Goal: Task Accomplishment & Management: Complete application form

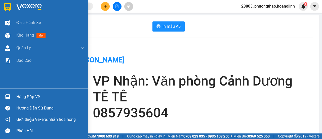
click at [10, 33] on img at bounding box center [7, 35] width 5 height 5
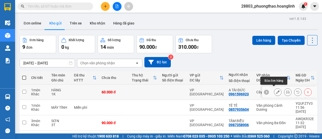
click at [276, 91] on icon at bounding box center [278, 92] width 4 height 4
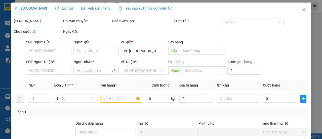
type input "0961596923"
type input "A TÀI ĐỨC"
type input "60.000"
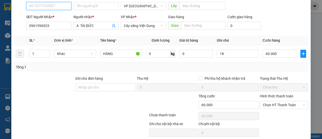
scroll to position [75, 0]
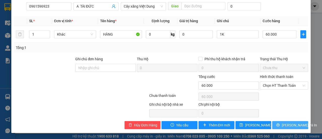
click at [289, 126] on span "[PERSON_NAME] và In" at bounding box center [299, 125] width 35 height 6
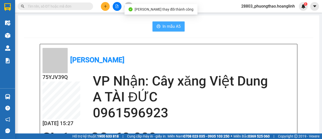
click at [172, 23] on span "In mẫu A5" at bounding box center [172, 26] width 18 height 6
click at [173, 22] on button "In mẫu A5" at bounding box center [169, 26] width 32 height 10
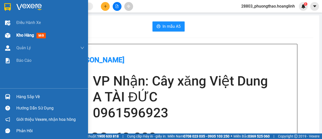
click at [20, 36] on span "Kho hàng" at bounding box center [25, 35] width 18 height 5
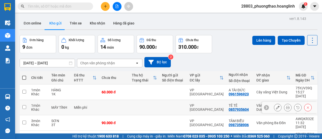
scroll to position [50, 0]
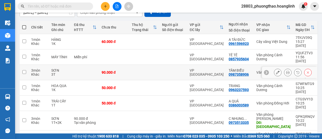
click at [286, 70] on icon at bounding box center [288, 72] width 4 height 4
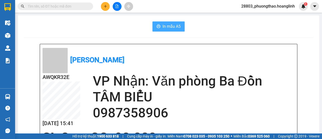
click at [160, 27] on button "In mẫu A5" at bounding box center [169, 26] width 32 height 10
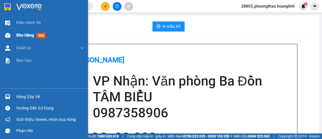
drag, startPoint x: 23, startPoint y: 35, endPoint x: 30, endPoint y: 36, distance: 7.9
click at [23, 35] on span "Kho hàng" at bounding box center [25, 35] width 18 height 5
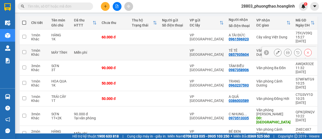
scroll to position [5, 0]
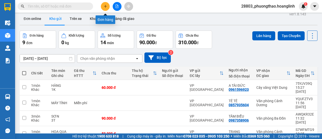
click at [104, 5] on icon "plus" at bounding box center [106, 7] width 4 height 4
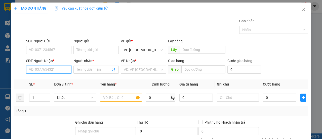
click at [49, 70] on input "SĐT Người Nhận *" at bounding box center [48, 69] width 45 height 8
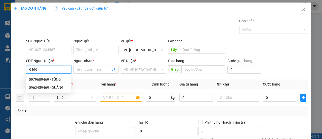
click at [29, 68] on input "9469" at bounding box center [48, 69] width 45 height 8
drag, startPoint x: 55, startPoint y: 70, endPoint x: 15, endPoint y: 69, distance: 40.0
click at [15, 69] on div "SĐT Người Nhận * 09469 09469 Người nhận * Tên người nhận VP Nhận * VD: VP [GEOG…" at bounding box center [161, 67] width 296 height 18
click at [38, 81] on div "0977868215 - NAM" at bounding box center [48, 80] width 39 height 6
type input "0977868215"
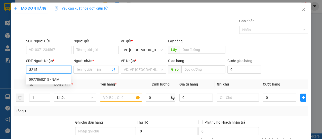
type input "NAM"
type input "50.000"
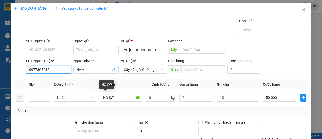
scroll to position [62, 0]
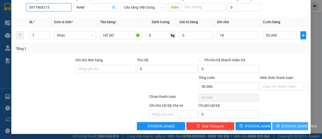
type input "0977868215"
click at [287, 124] on span "[PERSON_NAME] và In" at bounding box center [299, 126] width 35 height 6
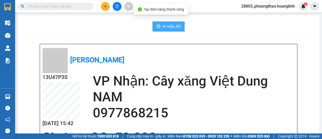
click at [167, 30] on button "In mẫu A5" at bounding box center [169, 26] width 32 height 10
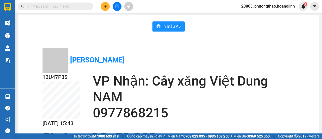
click at [106, 9] on button at bounding box center [105, 6] width 9 height 9
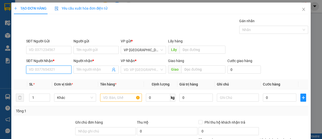
drag, startPoint x: 57, startPoint y: 68, endPoint x: 55, endPoint y: 65, distance: 3.5
click at [56, 68] on input "SĐT Người Nhận *" at bounding box center [48, 69] width 45 height 8
drag, startPoint x: 53, startPoint y: 81, endPoint x: 57, endPoint y: 81, distance: 3.5
click at [55, 81] on div "0976735682 - CHỊ NA" at bounding box center [48, 80] width 39 height 6
type input "0976735682"
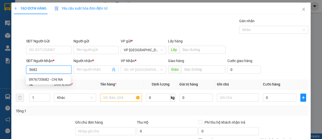
type input "CHỊ NA"
type input "TROOC"
type input "80.000"
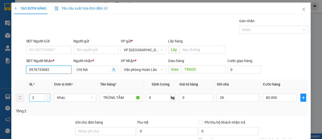
type input "0976735682"
drag, startPoint x: 39, startPoint y: 98, endPoint x: 11, endPoint y: 101, distance: 27.5
click at [12, 101] on div "TẠO ĐƠN HÀNG Yêu cầu xuất hóa đơn điện tử Transit Pickup Surcharge Ids Transit …" at bounding box center [161, 99] width 300 height 193
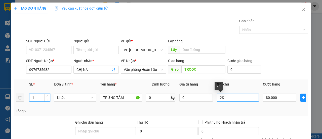
type input "1"
drag, startPoint x: 217, startPoint y: 98, endPoint x: 183, endPoint y: 102, distance: 34.8
click at [206, 100] on tr "1 Khác TRỨNG TẰM 0 kg 0 2K 80.000" at bounding box center [161, 97] width 295 height 17
type input "1K"
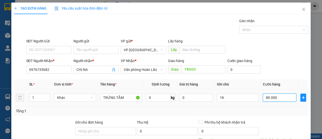
type input "5"
type input "0.000.050"
type input "50"
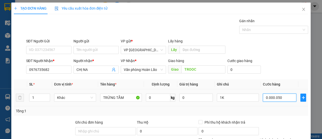
type input "0.000.050"
type input "50.000"
click at [282, 108] on div "Tổng: 1" at bounding box center [161, 111] width 290 height 6
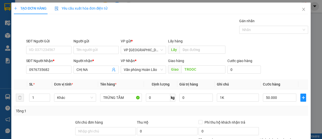
scroll to position [62, 0]
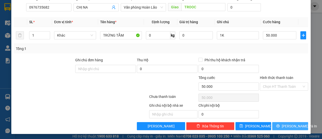
click at [284, 125] on span "[PERSON_NAME] và In" at bounding box center [299, 126] width 35 height 6
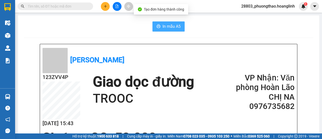
click at [177, 25] on span "In mẫu A5" at bounding box center [172, 26] width 18 height 6
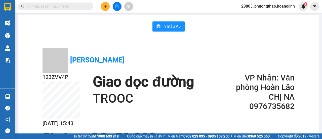
click at [106, 6] on icon "plus" at bounding box center [106, 7] width 4 height 4
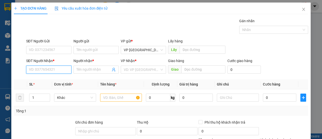
click at [38, 69] on input "SĐT Người Nhận *" at bounding box center [48, 69] width 45 height 8
click at [47, 80] on div "0983430464 - LONG" at bounding box center [48, 80] width 39 height 6
type input "0983430464"
type input "LONG"
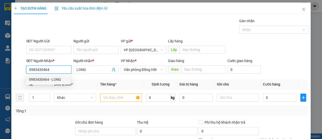
type input "50.000"
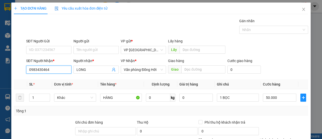
scroll to position [62, 0]
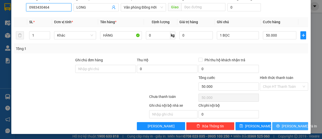
type input "0983430464"
click at [282, 126] on button "[PERSON_NAME] và In" at bounding box center [290, 126] width 36 height 8
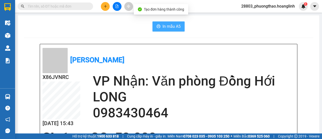
click at [171, 30] on button "In mẫu A5" at bounding box center [169, 26] width 32 height 10
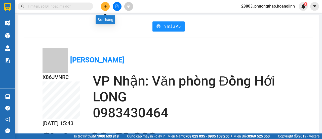
click at [103, 7] on button at bounding box center [105, 6] width 9 height 9
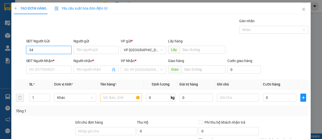
type input "3"
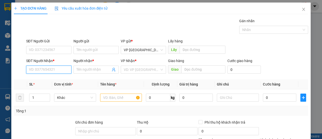
click at [49, 71] on input "SĐT Người Nhận *" at bounding box center [48, 69] width 45 height 8
drag, startPoint x: 35, startPoint y: 69, endPoint x: 4, endPoint y: 70, distance: 32.0
click at [4, 70] on div "TẠO ĐƠN HÀNG Yêu cầu xuất hóa đơn điện tử Transit Pickup Surcharge Ids Transit …" at bounding box center [161, 69] width 322 height 139
type input "0353853486"
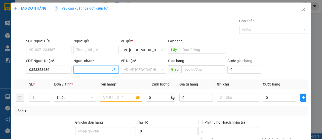
click at [95, 69] on input "Người nhận *" at bounding box center [94, 70] width 34 height 6
type input "NGỌC"
click at [147, 70] on input "search" at bounding box center [142, 70] width 36 height 8
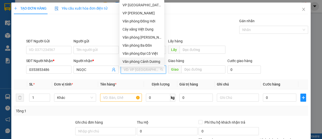
click at [149, 61] on div "Văn phòng Cảnh Dương" at bounding box center [142, 62] width 39 height 6
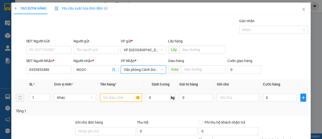
click at [105, 96] on input "text" at bounding box center [121, 97] width 42 height 8
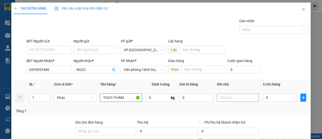
type input "THỰC PHẨM"
click at [222, 96] on input "text" at bounding box center [238, 97] width 42 height 8
type input "1K"
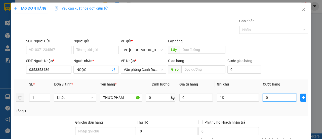
click at [263, 99] on input "0" at bounding box center [279, 97] width 33 height 8
type input "005"
type input "5"
type input "0.050"
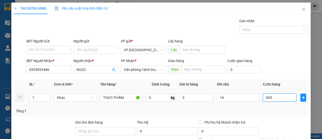
type input "50"
type input "50.000"
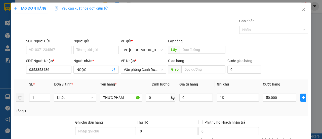
click at [273, 107] on div "Tổng: 1" at bounding box center [161, 111] width 295 height 10
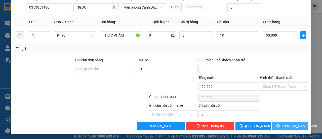
click at [281, 123] on button "[PERSON_NAME] và In" at bounding box center [290, 126] width 36 height 8
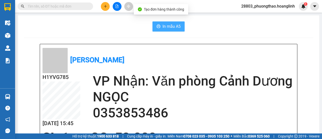
click at [179, 29] on button "In mẫu A5" at bounding box center [169, 26] width 32 height 10
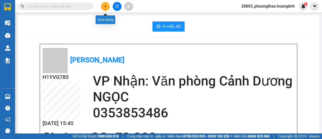
click at [105, 8] on button at bounding box center [105, 6] width 9 height 9
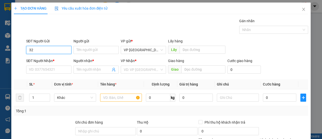
type input "3"
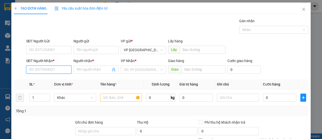
click at [35, 72] on input "SĐT Người Nhận *" at bounding box center [48, 69] width 45 height 8
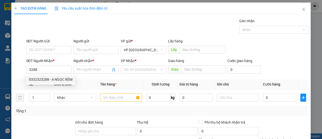
click at [46, 83] on div "0332323288 0332323288 - A NGỌC RÈM" at bounding box center [51, 79] width 50 height 10
click at [49, 79] on div "Transit Pickup Surcharge Ids Transit Deliver Surcharge Ids Transit Deliver Surc…" at bounding box center [161, 105] width 295 height 174
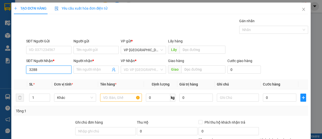
click at [51, 69] on input "3288" at bounding box center [48, 69] width 45 height 8
click at [43, 78] on div "0332323288 - A NGỌC RÈM" at bounding box center [51, 80] width 44 height 6
type input "0332323288"
type input "A NGỌC RÈM"
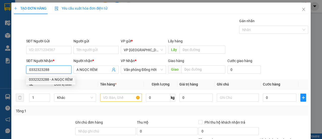
type input "100.000"
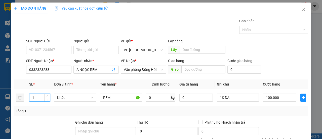
drag, startPoint x: 43, startPoint y: 99, endPoint x: 5, endPoint y: 102, distance: 37.6
click at [6, 102] on div "TẠO ĐƠN HÀNG Yêu cầu xuất hóa đơn điện tử Transit Pickup Surcharge Ids Transit …" at bounding box center [161, 69] width 322 height 139
type input "2"
click at [228, 98] on input "1K DAI" at bounding box center [238, 97] width 42 height 8
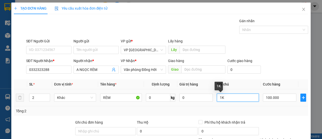
drag, startPoint x: 219, startPoint y: 97, endPoint x: 215, endPoint y: 100, distance: 4.3
click at [217, 100] on input "1K" at bounding box center [238, 97] width 42 height 8
type input "2K"
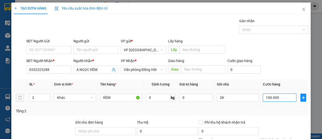
click at [279, 101] on input "100.000" at bounding box center [279, 97] width 33 height 8
type input "00.001"
type input "1"
type input "0.000.012"
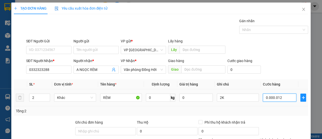
type input "12"
type input "000.000.120"
type input "120"
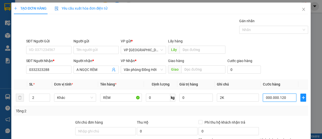
type input "000.000.120"
type input "120.000"
click at [279, 108] on div "Tổng: 2" at bounding box center [161, 111] width 290 height 6
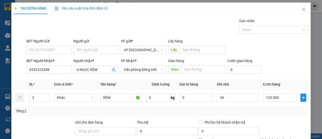
scroll to position [62, 0]
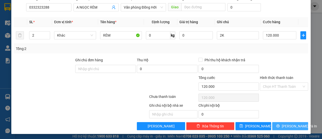
click at [279, 124] on icon "printer" at bounding box center [278, 125] width 3 height 3
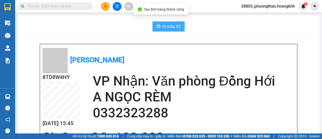
click at [163, 29] on span "In mẫu A5" at bounding box center [172, 26] width 18 height 6
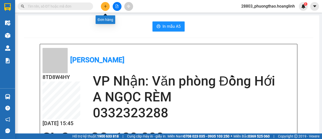
click at [107, 6] on icon "plus" at bounding box center [106, 7] width 4 height 4
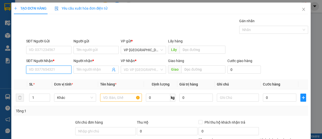
click at [50, 66] on input "SĐT Người Nhận *" at bounding box center [48, 69] width 45 height 8
click at [50, 78] on div "0973312513 - [PERSON_NAME]" at bounding box center [54, 80] width 50 height 6
type input "0973312513"
type input "[PERSON_NAME]"
type input "QUẢNG PHONG"
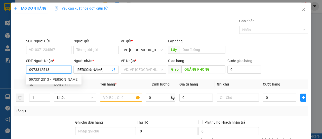
type input "180.000"
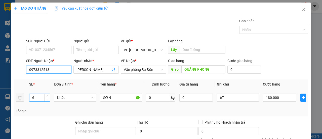
type input "0973312513"
click at [22, 97] on tr "6 Khác SƠN 0 kg 0 6T 180.000" at bounding box center [161, 97] width 295 height 17
type input "2"
drag, startPoint x: 222, startPoint y: 96, endPoint x: 212, endPoint y: 102, distance: 11.3
click at [215, 102] on td "6T" at bounding box center [238, 97] width 46 height 17
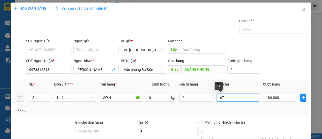
drag, startPoint x: 214, startPoint y: 103, endPoint x: 209, endPoint y: 105, distance: 5.5
click at [209, 105] on tr "2 Khác SƠN 0 kg 0 6T 180.000" at bounding box center [161, 97] width 295 height 17
type input "2LON"
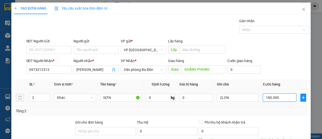
click at [282, 95] on input "180.000" at bounding box center [279, 97] width 33 height 8
type input "00.004"
type input "4"
type input "0.000.040"
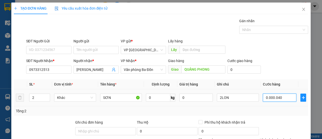
type input "40"
type input "00.000.040"
type input "40.000"
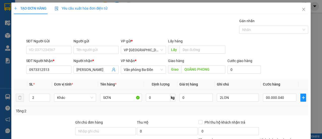
type input "40.000"
click at [277, 108] on div "Tổng: 2" at bounding box center [161, 111] width 290 height 6
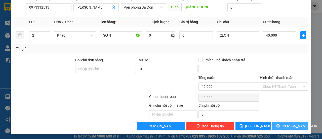
click at [289, 125] on span "[PERSON_NAME] và In" at bounding box center [299, 126] width 35 height 6
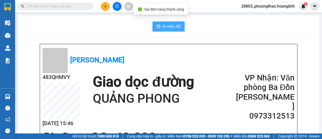
click at [175, 28] on span "In mẫu A5" at bounding box center [172, 26] width 18 height 6
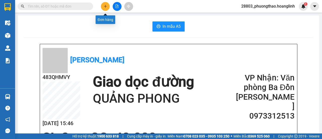
click at [108, 9] on button at bounding box center [105, 6] width 9 height 9
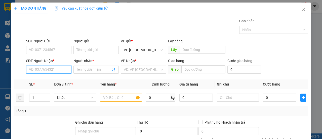
click at [52, 69] on input "SĐT Người Nhận *" at bounding box center [48, 69] width 45 height 8
click at [48, 77] on div "0945387216 - QUỲNH" at bounding box center [48, 80] width 39 height 6
type input "0945387216"
type input "QUỲNH"
type input "0945387216"
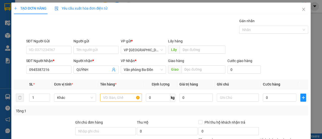
click at [50, 79] on th "SL *" at bounding box center [39, 84] width 25 height 10
type input "900.000"
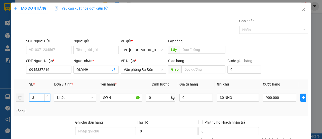
drag, startPoint x: 35, startPoint y: 97, endPoint x: 17, endPoint y: 104, distance: 19.3
click at [17, 104] on tr "3 Khác SƠN 0 kg 0 30 NHỎ 900.000" at bounding box center [161, 97] width 295 height 17
type input "11"
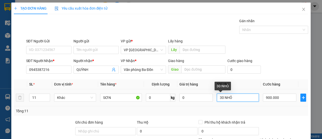
drag, startPoint x: 234, startPoint y: 97, endPoint x: 195, endPoint y: 102, distance: 38.6
click at [196, 102] on tr "11 Khác SƠN 0 kg 0 30 NHỎ 900.000" at bounding box center [161, 97] width 295 height 17
type input "10T+1LON"
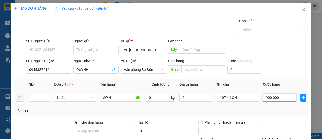
click at [278, 99] on input "900.000" at bounding box center [279, 97] width 33 height 8
type input "00.003"
type input "3"
type input "0.000.032"
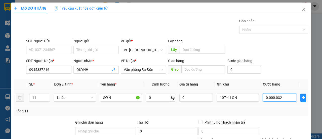
type input "32"
type input "320"
type input "000.000.320"
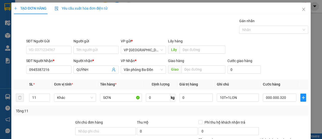
type input "320.000"
click at [277, 109] on div "Tổng: 11" at bounding box center [161, 111] width 290 height 6
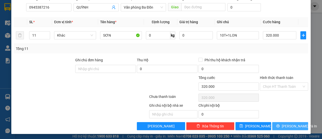
click at [281, 124] on button "[PERSON_NAME] và In" at bounding box center [290, 126] width 36 height 8
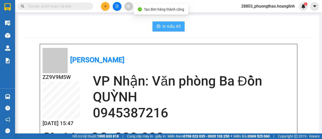
click at [160, 28] on button "In mẫu A5" at bounding box center [169, 26] width 32 height 10
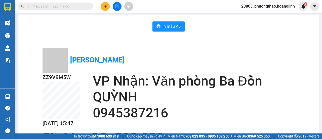
click at [110, 7] on button at bounding box center [105, 6] width 9 height 9
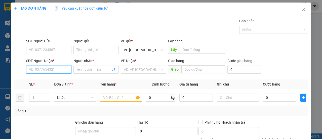
click at [51, 72] on input "SĐT Người Nhận *" at bounding box center [48, 69] width 45 height 8
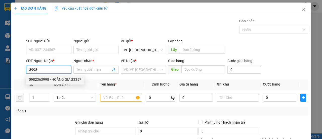
click at [51, 80] on div "0982363998 - HOÀNG GIA 23357" at bounding box center [55, 80] width 52 height 6
type input "0982363998"
type input "HOÀNG GIA 23357"
type input "[GEOGRAPHIC_DATA]"
type input "40.000"
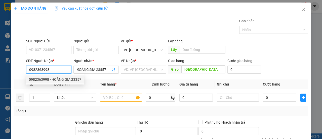
type input "40.000"
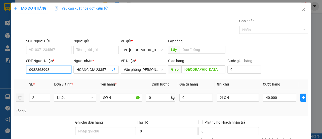
type input "0982363998"
drag, startPoint x: 29, startPoint y: 99, endPoint x: 16, endPoint y: 101, distance: 12.9
click at [16, 101] on tr "2 Khác SƠN 0 kg 0 2LON 40.000" at bounding box center [161, 97] width 295 height 17
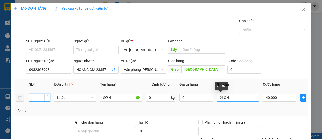
type input "1"
drag, startPoint x: 219, startPoint y: 97, endPoint x: 202, endPoint y: 105, distance: 18.7
click at [202, 105] on tr "1 Khác SƠN 0 kg 0 2LON 40.000" at bounding box center [161, 97] width 295 height 17
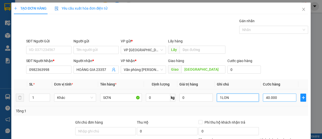
type input "1LON"
click at [283, 98] on input "40.000" at bounding box center [279, 97] width 33 height 8
type input "00.002"
type input "2"
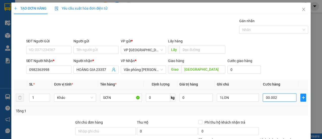
type input "000.002"
type input "20"
type input "0.000.020"
type input "20.000"
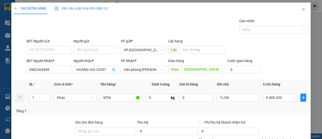
type input "20.000"
click at [284, 108] on div "Tổng: 1" at bounding box center [161, 111] width 290 height 6
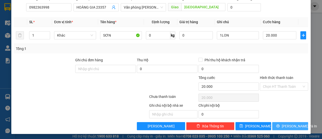
click at [282, 124] on button "[PERSON_NAME] và In" at bounding box center [290, 126] width 36 height 8
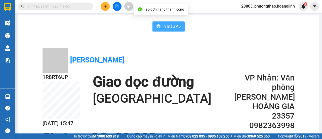
click at [158, 25] on icon "printer" at bounding box center [159, 26] width 4 height 4
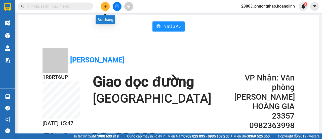
click at [105, 7] on icon "plus" at bounding box center [106, 7] width 4 height 4
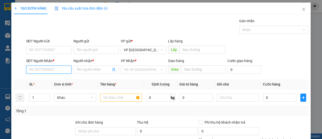
click at [46, 68] on input "SĐT Người Nhận *" at bounding box center [48, 69] width 45 height 8
click at [44, 81] on div "0916764706 - TRUNG KIÊN" at bounding box center [50, 80] width 43 height 6
type input "0916764706"
type input "TRUNG KIÊN"
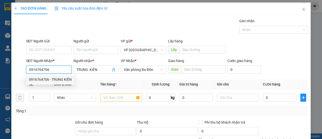
type input "30.000"
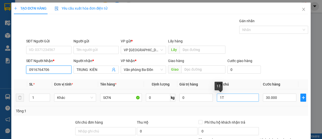
type input "0916764706"
drag, startPoint x: 222, startPoint y: 95, endPoint x: 219, endPoint y: 99, distance: 4.0
click at [219, 99] on input "1T" at bounding box center [238, 97] width 42 height 8
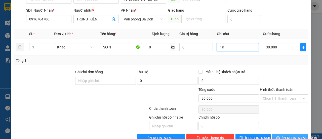
type input "1K"
click at [285, 135] on span "[PERSON_NAME] và In" at bounding box center [299, 138] width 35 height 6
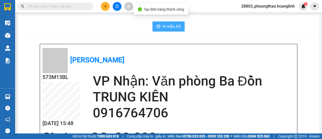
click at [164, 23] on span "In mẫu A5" at bounding box center [172, 26] width 18 height 6
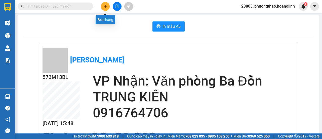
click at [104, 7] on icon "plus" at bounding box center [106, 7] width 4 height 4
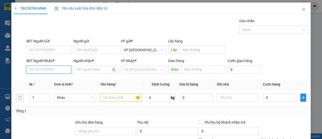
click at [40, 70] on input "SĐT Người Nhận *" at bounding box center [48, 69] width 45 height 8
click at [47, 79] on div "0915695002 - TÂM" at bounding box center [48, 80] width 39 height 6
type input "0915695002"
type input "TÂM"
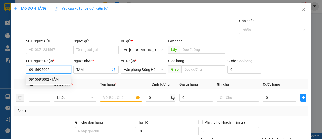
type input "210.000"
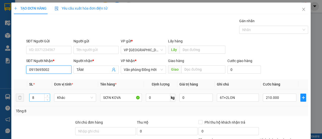
type input "0915695002"
drag, startPoint x: 35, startPoint y: 98, endPoint x: 19, endPoint y: 103, distance: 17.0
click at [19, 103] on tr "8 Khác SƠN KOVA 0 kg 0 6T+2LON 210.000" at bounding box center [161, 97] width 295 height 17
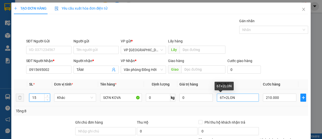
type input "15"
drag, startPoint x: 236, startPoint y: 97, endPoint x: 200, endPoint y: 98, distance: 35.8
click at [201, 98] on tr "15 Khác SƠN KOVA 0 kg 0 6T+2LON 210.000" at bounding box center [161, 97] width 295 height 17
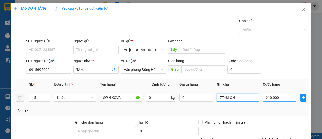
type input "7T+8LON"
click at [279, 95] on input "210.000" at bounding box center [279, 97] width 33 height 8
type input "00.003"
type input "3"
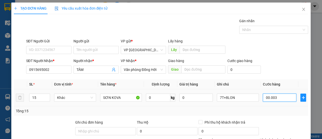
type input "0.000.033"
type input "33"
type input "000.000.330"
type input "330"
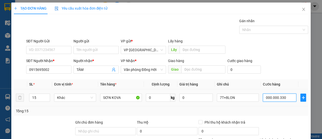
type input "330"
type input "000.000.330"
type input "330.000"
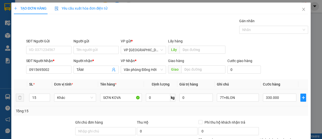
click at [269, 104] on td "330.000" at bounding box center [280, 97] width 38 height 17
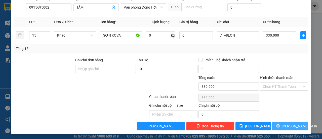
click at [283, 127] on span "[PERSON_NAME] và In" at bounding box center [299, 126] width 35 height 6
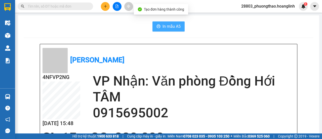
click at [157, 28] on icon "printer" at bounding box center [159, 26] width 4 height 4
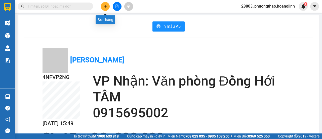
click at [106, 6] on icon "plus" at bounding box center [106, 7] width 4 height 4
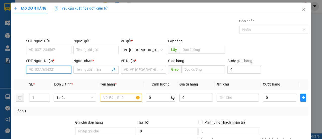
click at [49, 69] on input "SĐT Người Nhận *" at bounding box center [48, 69] width 45 height 8
click at [29, 70] on input "707" at bounding box center [48, 69] width 45 height 8
drag, startPoint x: 34, startPoint y: 71, endPoint x: 14, endPoint y: 74, distance: 20.4
click at [17, 74] on div "SĐT Người Nhận * 5707 5707 Người nhận * Tên người nhận VP Nhận * VD: VP [GEOGRA…" at bounding box center [161, 67] width 296 height 18
type input "0988815707"
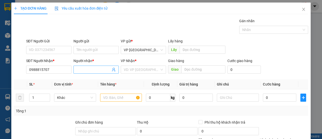
click at [91, 70] on input "Người nhận *" at bounding box center [94, 70] width 34 height 6
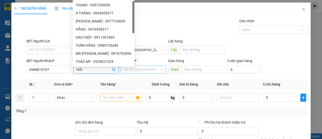
type input "HẢI"
click at [147, 71] on input "search" at bounding box center [142, 70] width 36 height 8
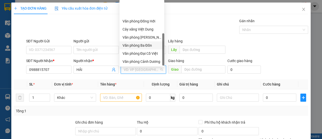
scroll to position [24, 0]
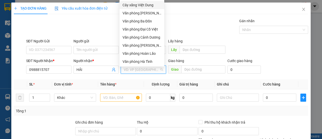
click at [148, 5] on div "Cây xăng Việt Dung" at bounding box center [142, 5] width 39 height 6
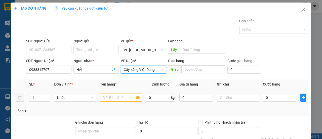
click at [111, 98] on input "text" at bounding box center [121, 97] width 42 height 8
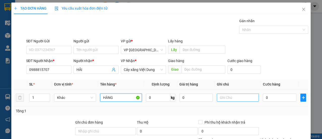
type input "HÀNG"
click at [233, 96] on input "text" at bounding box center [238, 97] width 42 height 8
type input "1K"
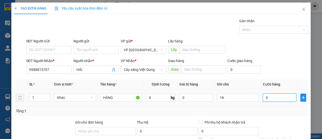
click at [271, 94] on input "0" at bounding box center [279, 97] width 33 height 8
type input "005"
type input "5"
type input "0.050"
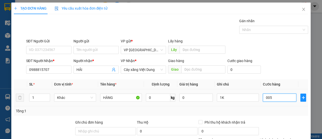
type input "50"
type input "50.000"
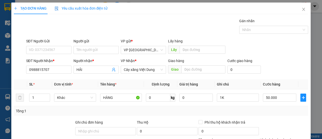
drag, startPoint x: 275, startPoint y: 112, endPoint x: 279, endPoint y: 110, distance: 4.0
click at [276, 112] on div "Tổng: 1" at bounding box center [161, 111] width 290 height 6
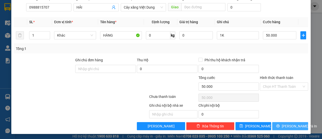
click at [279, 124] on icon "printer" at bounding box center [278, 126] width 4 height 4
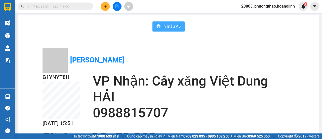
click at [168, 25] on span "In mẫu A5" at bounding box center [172, 26] width 18 height 6
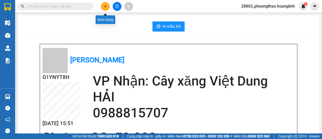
click at [103, 8] on button at bounding box center [105, 6] width 9 height 9
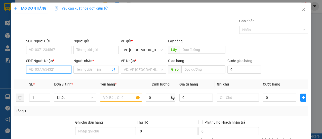
click at [59, 70] on input "SĐT Người Nhận *" at bounding box center [48, 69] width 45 height 8
click at [45, 79] on div "0815971981 - YẾN" at bounding box center [48, 80] width 39 height 6
type input "0815971981"
type input "YẾN"
type input "50.000"
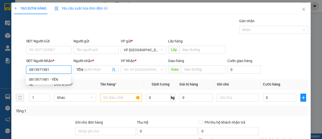
type input "50.000"
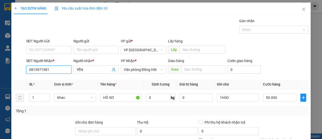
scroll to position [62, 0]
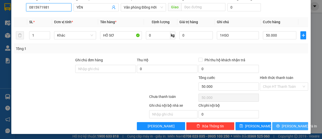
type input "0815971981"
drag, startPoint x: 274, startPoint y: 125, endPoint x: 277, endPoint y: 126, distance: 3.4
click at [275, 125] on button "[PERSON_NAME] và In" at bounding box center [290, 126] width 36 height 8
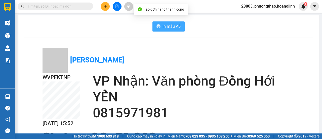
click at [161, 27] on button "In mẫu A5" at bounding box center [169, 26] width 32 height 10
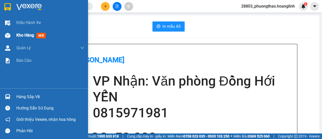
click at [21, 35] on span "Kho hàng" at bounding box center [25, 35] width 18 height 5
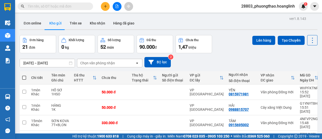
click at [45, 5] on input "text" at bounding box center [57, 7] width 59 height 6
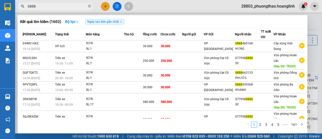
type input "0888"
drag, startPoint x: 106, startPoint y: 6, endPoint x: 84, endPoint y: 26, distance: 29.8
click at [106, 6] on div at bounding box center [161, 69] width 322 height 139
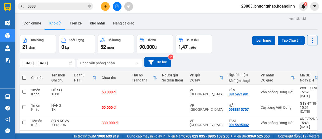
click at [107, 6] on button at bounding box center [105, 6] width 9 height 9
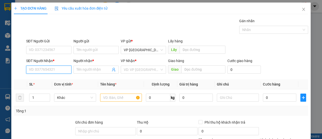
click at [51, 68] on input "SĐT Người Nhận *" at bounding box center [48, 69] width 45 height 8
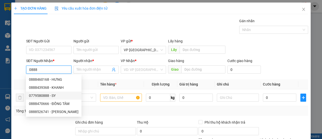
click at [59, 96] on div "0779580888 - SY" at bounding box center [54, 96] width 50 height 6
type input "0779580888"
type input "SY"
type input "TROOC"
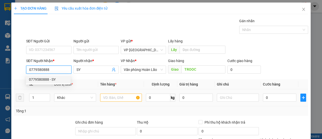
type input "90.000"
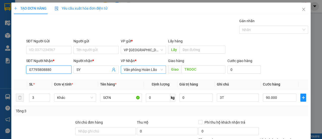
click at [147, 70] on span "Văn phòng Hoàn Lão" at bounding box center [143, 70] width 39 height 8
type input "07795808880"
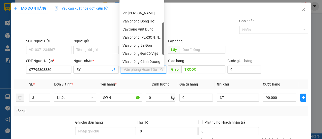
scroll to position [16, 0]
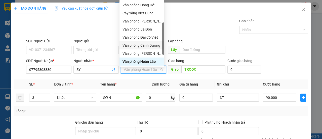
click at [153, 46] on div "Văn phòng Cảnh Dương" at bounding box center [142, 46] width 39 height 6
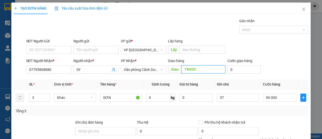
click at [196, 68] on input "TROOC" at bounding box center [203, 69] width 44 height 8
drag, startPoint x: 36, startPoint y: 98, endPoint x: 26, endPoint y: 99, distance: 10.1
click at [26, 99] on tr "3 Khác SƠN 0 kg 0 3T 90.000" at bounding box center [161, 97] width 295 height 17
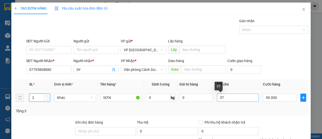
type input "2"
drag, startPoint x: 219, startPoint y: 96, endPoint x: 215, endPoint y: 101, distance: 5.9
click at [217, 101] on input "3T" at bounding box center [238, 97] width 42 height 8
type input "2T"
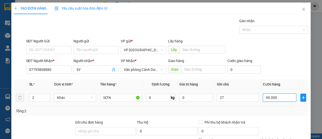
click at [277, 97] on input "90.000" at bounding box center [279, 97] width 33 height 8
type input "6"
type input "0.000.060"
type input "60"
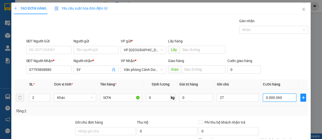
type input "60"
type input "0.000.060"
type input "60.000"
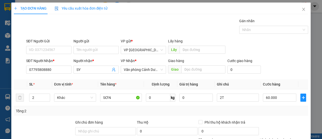
drag, startPoint x: 278, startPoint y: 104, endPoint x: 278, endPoint y: 108, distance: 3.5
click at [278, 107] on div "SL * Đơn vị tính * Tên hàng * Định lượng Giá trị hàng Ghi chú Cước hàng 2 Khác …" at bounding box center [161, 97] width 295 height 36
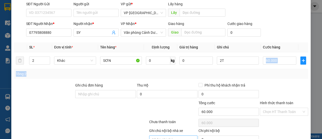
scroll to position [62, 0]
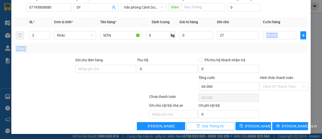
click at [214, 124] on span "Xóa Thông tin" at bounding box center [213, 126] width 22 height 6
type input "0"
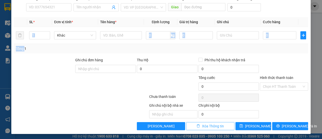
scroll to position [0, 0]
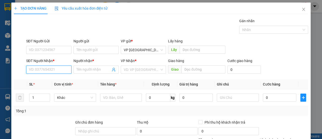
click at [46, 69] on input "SĐT Người Nhận *" at bounding box center [48, 69] width 45 height 8
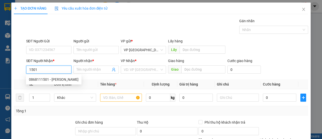
click at [39, 78] on div "0868111501 - [PERSON_NAME]" at bounding box center [54, 80] width 50 height 6
type input "0868111501"
type input "HUY PHÁT"
type input "20.000"
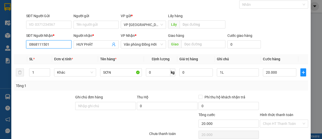
scroll to position [62, 0]
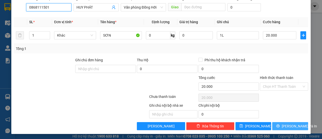
type input "0868111501"
click at [285, 125] on span "[PERSON_NAME] và In" at bounding box center [299, 126] width 35 height 6
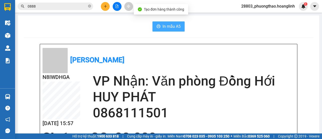
drag, startPoint x: 166, startPoint y: 27, endPoint x: 170, endPoint y: 30, distance: 4.3
click at [166, 27] on span "In mẫu A5" at bounding box center [172, 26] width 18 height 6
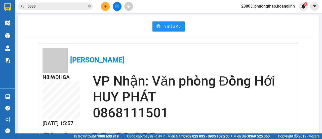
click at [106, 7] on icon "plus" at bounding box center [106, 7] width 4 height 4
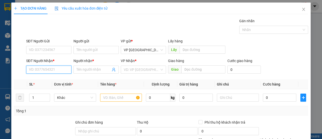
click at [53, 69] on input "SĐT Người Nhận *" at bounding box center [48, 69] width 45 height 8
click at [58, 80] on div "0916764706 - TRUNG KIÊN" at bounding box center [50, 80] width 43 height 6
type input "0916764706"
type input "TRUNG KIÊN"
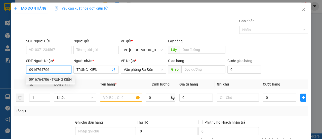
type input "30.000"
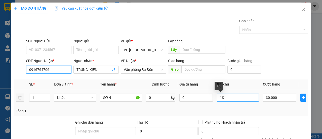
type input "0916764706"
drag, startPoint x: 225, startPoint y: 98, endPoint x: 219, endPoint y: 101, distance: 6.5
click at [219, 101] on input "1K" at bounding box center [238, 97] width 42 height 8
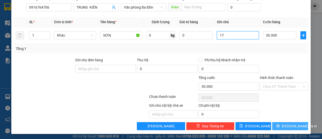
type input "1T"
click at [282, 125] on span "[PERSON_NAME] và In" at bounding box center [299, 126] width 35 height 6
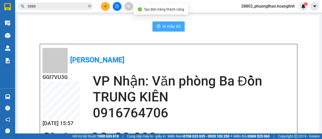
click at [159, 29] on button "In mẫu A5" at bounding box center [169, 26] width 32 height 10
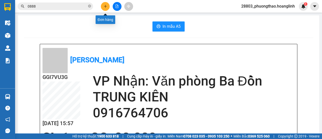
click at [104, 6] on icon "plus" at bounding box center [106, 7] width 4 height 4
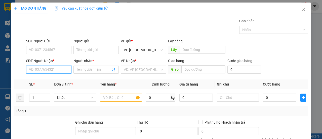
click at [52, 66] on input "SĐT Người Nhận *" at bounding box center [48, 69] width 45 height 8
click at [56, 79] on div "0844119555 - HỢI ĐÀO" at bounding box center [48, 80] width 39 height 6
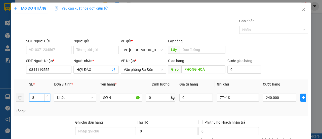
drag, startPoint x: 37, startPoint y: 96, endPoint x: 6, endPoint y: 105, distance: 31.9
click at [6, 105] on div "TẠO ĐƠN HÀNG Yêu cầu xuất hóa đơn điện tử Transit Pickup Surcharge Ids Transit …" at bounding box center [161, 69] width 322 height 139
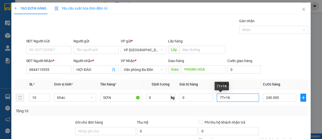
drag, startPoint x: 219, startPoint y: 101, endPoint x: 193, endPoint y: 107, distance: 26.6
click at [197, 107] on div "SL * Đơn vị tính * Tên hàng * Định lượng Giá trị hàng Ghi chú Cước hàng 10 Khác…" at bounding box center [161, 97] width 295 height 36
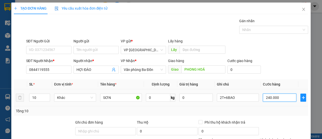
click at [288, 99] on input "240.000" at bounding box center [279, 97] width 33 height 8
click at [285, 104] on td "300.000" at bounding box center [280, 97] width 38 height 17
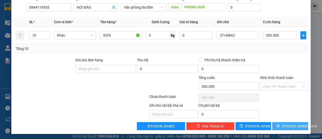
click at [288, 124] on span "[PERSON_NAME] và In" at bounding box center [299, 126] width 35 height 6
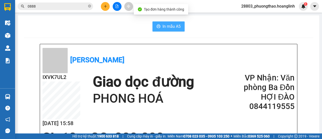
click at [158, 27] on icon "printer" at bounding box center [159, 26] width 4 height 4
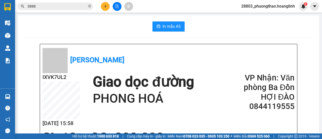
click at [106, 7] on icon "plus" at bounding box center [106, 7] width 4 height 4
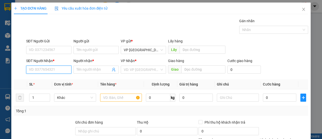
click at [43, 68] on input "SĐT Người Nhận *" at bounding box center [48, 69] width 45 height 8
click at [51, 79] on div "0982363998 - HOÀNG GIA 23357" at bounding box center [55, 80] width 52 height 6
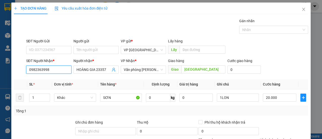
scroll to position [62, 0]
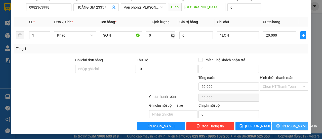
click at [288, 123] on span "[PERSON_NAME] và In" at bounding box center [299, 126] width 35 height 6
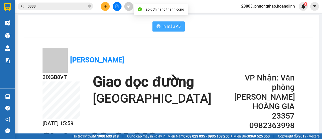
click at [164, 30] on button "In mẫu A5" at bounding box center [169, 26] width 32 height 10
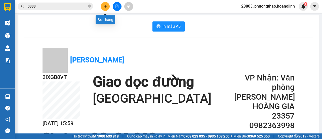
click at [104, 4] on button at bounding box center [105, 6] width 9 height 9
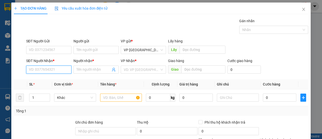
click at [33, 70] on input "SĐT Người Nhận *" at bounding box center [48, 69] width 45 height 8
click at [74, 79] on div "0918703019 - TRƯỜNG QUYỀN" at bounding box center [54, 80] width 50 height 6
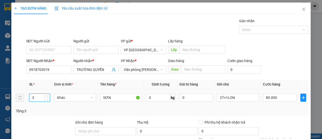
drag, startPoint x: 34, startPoint y: 97, endPoint x: 24, endPoint y: 99, distance: 10.4
click at [24, 99] on tr "3 Khác SƠN 0 kg 0 2T+1LON 80.000" at bounding box center [161, 97] width 295 height 17
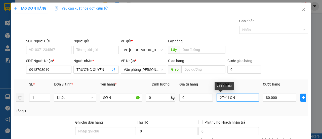
drag, startPoint x: 237, startPoint y: 98, endPoint x: 191, endPoint y: 104, distance: 46.9
click at [191, 103] on tr "1 Khác SƠN 0 kg 0 2T+1LON 80.000" at bounding box center [161, 97] width 295 height 17
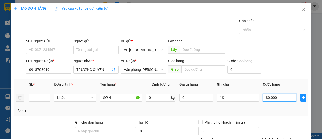
click at [278, 96] on input "80.000" at bounding box center [279, 97] width 33 height 8
click at [279, 111] on div "Tổng: 1" at bounding box center [161, 111] width 290 height 6
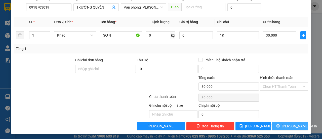
click at [294, 124] on span "[PERSON_NAME] và In" at bounding box center [299, 126] width 35 height 6
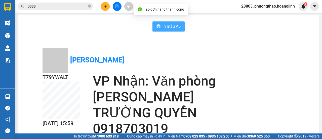
click at [175, 26] on span "In mẫu A5" at bounding box center [172, 26] width 18 height 6
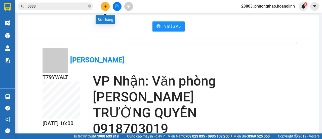
click at [104, 9] on button at bounding box center [105, 6] width 9 height 9
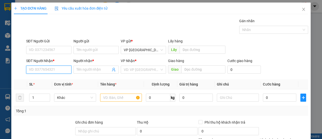
drag, startPoint x: 48, startPoint y: 71, endPoint x: 43, endPoint y: 67, distance: 6.4
click at [45, 69] on input "SĐT Người Nhận *" at bounding box center [48, 69] width 45 height 8
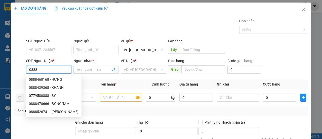
click at [44, 95] on div "0779580888 - SY" at bounding box center [54, 96] width 50 height 6
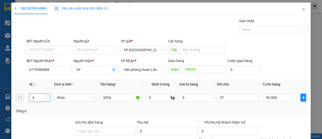
click at [16, 98] on tr "4 Khác SƠN 0 kg 0 3T 90.000" at bounding box center [161, 97] width 295 height 17
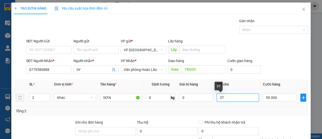
drag, startPoint x: 218, startPoint y: 97, endPoint x: 212, endPoint y: 101, distance: 7.4
click at [212, 101] on tr "2 Khác SƠN 0 kg 0 3T 90.000" at bounding box center [161, 97] width 295 height 17
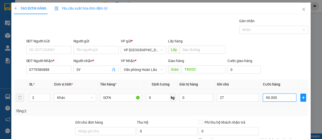
click at [275, 97] on input "90.000" at bounding box center [279, 97] width 33 height 8
click at [275, 104] on td "60.000" at bounding box center [280, 97] width 38 height 17
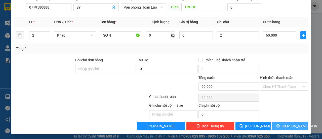
click at [294, 123] on span "[PERSON_NAME] và In" at bounding box center [299, 126] width 35 height 6
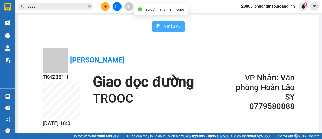
click at [166, 27] on span "In mẫu A5" at bounding box center [172, 26] width 18 height 6
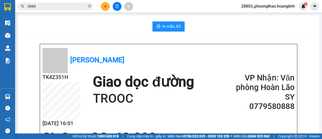
click at [106, 5] on icon "plus" at bounding box center [106, 7] width 4 height 4
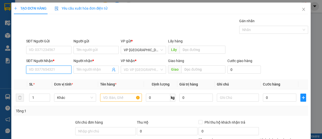
click at [44, 71] on input "SĐT Người Nhận *" at bounding box center [48, 69] width 45 height 8
click at [50, 78] on div "0332323288 - A NGỌC RÈM" at bounding box center [51, 80] width 44 height 6
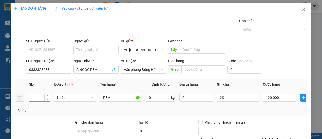
click at [47, 100] on span "Decrease Value" at bounding box center [47, 99] width 6 height 5
click at [220, 96] on input "2K" at bounding box center [238, 97] width 42 height 8
click at [283, 95] on input "120.000" at bounding box center [279, 97] width 33 height 8
click at [274, 66] on div "SĐT Người Nhận * 0332323288 Người nhận * A NGỌC RÈM VP Nhận * Văn phòng Đồng Hớ…" at bounding box center [167, 67] width 284 height 18
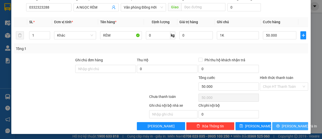
click at [283, 126] on span "[PERSON_NAME] và In" at bounding box center [299, 126] width 35 height 6
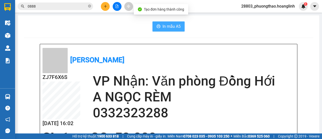
click at [163, 26] on span "In mẫu A5" at bounding box center [172, 26] width 18 height 6
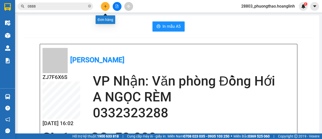
click at [107, 8] on icon "plus" at bounding box center [106, 7] width 4 height 4
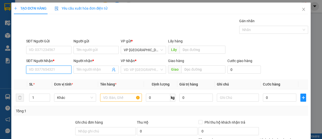
click at [48, 67] on input "SĐT Người Nhận *" at bounding box center [48, 69] width 45 height 8
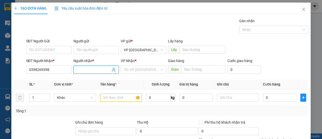
click at [80, 71] on input "Người nhận *" at bounding box center [94, 70] width 34 height 6
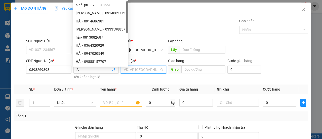
click at [139, 69] on input "search" at bounding box center [142, 70] width 36 height 8
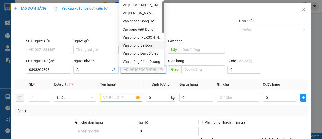
click at [146, 47] on div "Văn phòng Ba Đồn" at bounding box center [142, 46] width 39 height 6
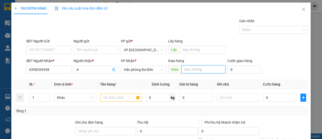
click at [196, 70] on input "text" at bounding box center [203, 69] width 44 height 8
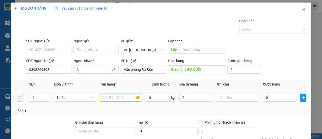
click at [115, 99] on input "text" at bounding box center [121, 97] width 42 height 8
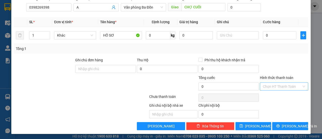
click at [283, 86] on input "Hình thức thanh toán" at bounding box center [282, 87] width 39 height 8
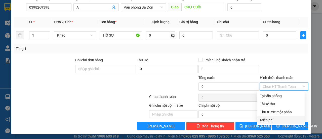
click at [279, 119] on div "Miễn phí" at bounding box center [281, 120] width 42 height 6
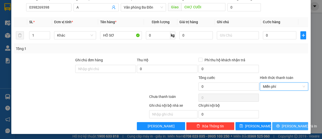
click at [283, 124] on span "[PERSON_NAME] và In" at bounding box center [299, 126] width 35 height 6
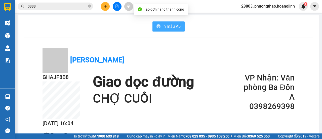
click at [172, 25] on span "In mẫu A5" at bounding box center [172, 26] width 18 height 6
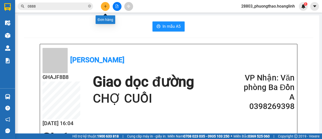
click at [104, 6] on icon "plus" at bounding box center [106, 7] width 4 height 4
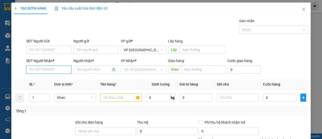
click at [56, 71] on input "SĐT Người Nhận *" at bounding box center [48, 69] width 45 height 8
click at [55, 77] on div "0901073173 - LONG" at bounding box center [48, 80] width 39 height 6
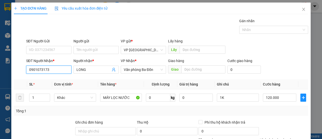
click at [64, 67] on input "0901073173" at bounding box center [48, 69] width 45 height 8
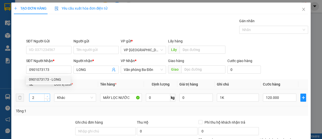
click at [47, 95] on icon "up" at bounding box center [48, 96] width 2 height 2
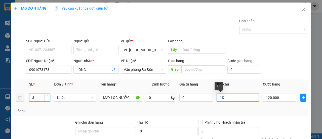
click at [217, 98] on input "1K" at bounding box center [238, 97] width 42 height 8
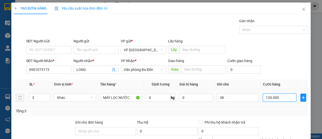
click at [280, 99] on input "120.000" at bounding box center [279, 97] width 33 height 8
click at [276, 58] on div "SĐT Người Nhận * 0901073173 Người nhận * LONG VP Nhận * Văn phòng Ba Đồn Giao h…" at bounding box center [167, 67] width 284 height 18
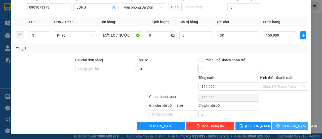
click at [279, 126] on icon "printer" at bounding box center [278, 126] width 4 height 4
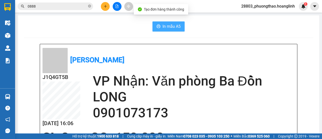
click at [170, 26] on span "In mẫu A5" at bounding box center [172, 26] width 18 height 6
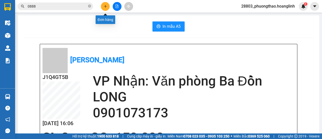
click at [105, 8] on icon "plus" at bounding box center [106, 7] width 4 height 4
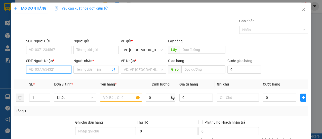
click at [56, 72] on input "SĐT Người Nhận *" at bounding box center [48, 69] width 45 height 8
click at [38, 68] on input "SĐT Người Nhận *" at bounding box center [48, 69] width 45 height 8
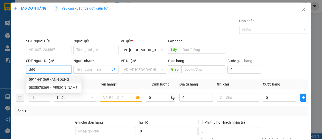
click at [53, 78] on div "0911441369 - ANH DUNG" at bounding box center [54, 80] width 50 height 6
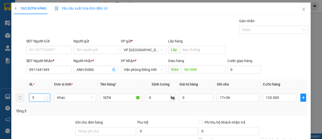
click at [46, 94] on span "Increase Value" at bounding box center [47, 96] width 6 height 5
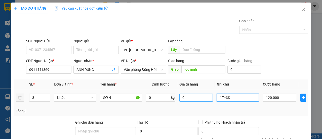
drag, startPoint x: 231, startPoint y: 97, endPoint x: 192, endPoint y: 100, distance: 39.1
click at [192, 100] on tr "8 Khác SƠN 0 kg 0 1T+3K 120.000" at bounding box center [161, 97] width 295 height 17
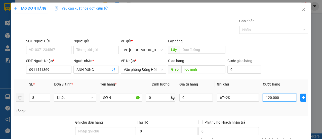
drag, startPoint x: 273, startPoint y: 99, endPoint x: 274, endPoint y: 105, distance: 5.7
click at [274, 99] on input "120.000" at bounding box center [279, 97] width 33 height 8
click at [288, 54] on div "SĐT Người Gửi VD: 0371234567 Người gửi Tên người gửi VP gửi * VP [GEOGRAPHIC_DA…" at bounding box center [167, 47] width 284 height 18
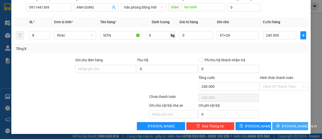
click at [295, 126] on span "[PERSON_NAME] và In" at bounding box center [299, 126] width 35 height 6
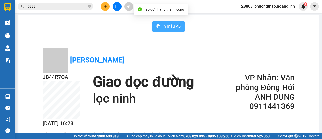
click at [170, 25] on span "In mẫu A5" at bounding box center [172, 26] width 18 height 6
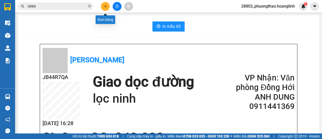
click at [105, 6] on icon "plus" at bounding box center [105, 6] width 0 height 3
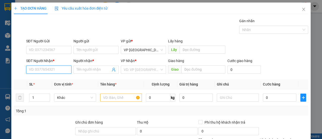
click at [44, 68] on input "SĐT Người Nhận *" at bounding box center [48, 69] width 45 height 8
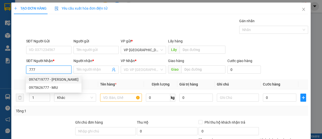
click at [45, 78] on div "0974719777 - [PERSON_NAME]" at bounding box center [54, 80] width 50 height 6
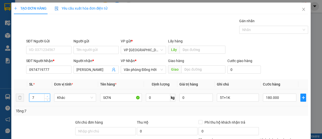
click at [46, 95] on span "up" at bounding box center [47, 96] width 3 height 3
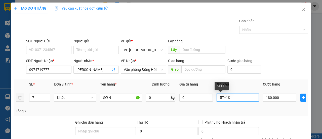
click at [217, 96] on input "5T+1K" at bounding box center [238, 97] width 42 height 8
click at [239, 96] on input "1T+1K" at bounding box center [238, 97] width 42 height 8
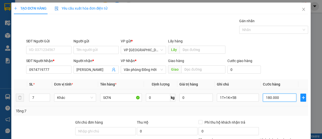
click at [283, 96] on input "180.000" at bounding box center [279, 97] width 33 height 8
click at [271, 64] on div "SĐT Người Nhận * 0974719777 Người nhận * SƠN HIẾU HOÀNG VP Nhận * Văn phòng Đồn…" at bounding box center [167, 67] width 284 height 18
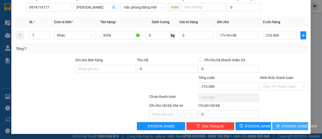
click at [287, 125] on span "[PERSON_NAME] và In" at bounding box center [299, 126] width 35 height 6
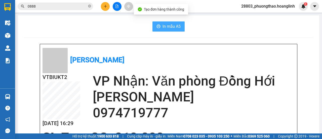
click at [167, 24] on span "In mẫu A5" at bounding box center [172, 26] width 18 height 6
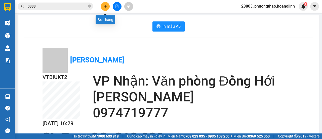
click at [106, 7] on icon "plus" at bounding box center [106, 7] width 4 height 4
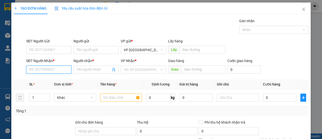
click at [44, 71] on input "SĐT Người Nhận *" at bounding box center [48, 69] width 45 height 8
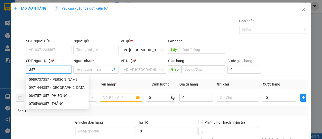
click at [28, 68] on input "357" at bounding box center [48, 69] width 45 height 8
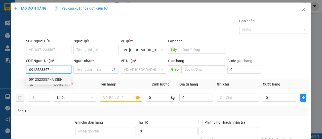
click at [41, 80] on div "0912523357 - A ĐIỂN" at bounding box center [48, 80] width 39 height 6
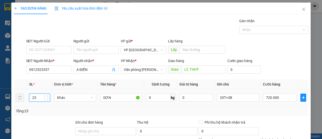
click at [39, 97] on input "23" at bounding box center [39, 98] width 21 height 8
click at [243, 99] on input "20T+3B" at bounding box center [238, 97] width 42 height 8
click at [276, 97] on input "720.000" at bounding box center [279, 97] width 33 height 8
click at [277, 58] on div "SĐT Người Nhận * 0912523357 Người nhận * A ĐIỂN VP Nhận * Văn phòng Lệ Thủy Gia…" at bounding box center [167, 67] width 284 height 18
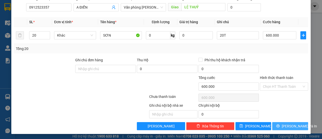
click at [282, 126] on button "[PERSON_NAME] và In" at bounding box center [290, 126] width 36 height 8
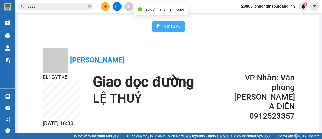
click at [167, 23] on span "In mẫu A5" at bounding box center [172, 26] width 18 height 6
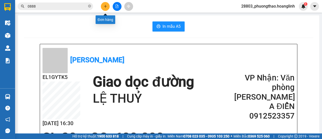
click at [107, 8] on button at bounding box center [105, 6] width 9 height 9
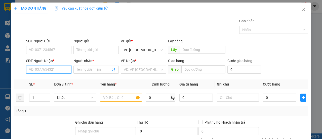
click at [51, 68] on input "SĐT Người Nhận *" at bounding box center [48, 69] width 45 height 8
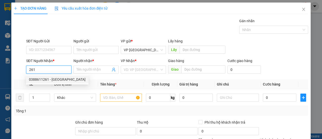
click at [54, 80] on div "0388611261 - [GEOGRAPHIC_DATA]" at bounding box center [57, 80] width 57 height 6
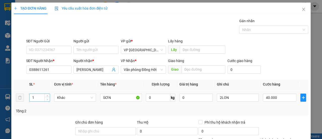
click at [46, 99] on span "down" at bounding box center [47, 99] width 3 height 3
click at [47, 95] on icon "up" at bounding box center [48, 96] width 2 height 2
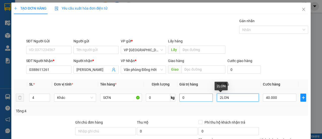
drag, startPoint x: 234, startPoint y: 97, endPoint x: 201, endPoint y: 97, distance: 33.0
click at [201, 97] on tr "4 Khác SƠN 0 kg 0 2LON 40.000" at bounding box center [161, 97] width 295 height 17
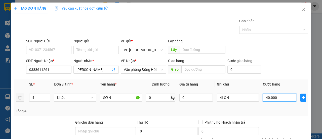
click at [283, 98] on input "40.000" at bounding box center [279, 97] width 33 height 8
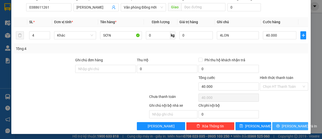
click at [287, 124] on span "[PERSON_NAME] và In" at bounding box center [299, 126] width 35 height 6
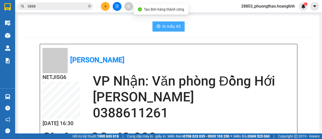
click at [178, 24] on span "In mẫu A5" at bounding box center [172, 26] width 18 height 6
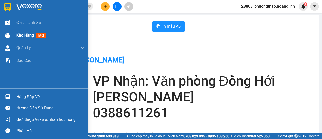
click at [12, 33] on div at bounding box center [7, 35] width 9 height 9
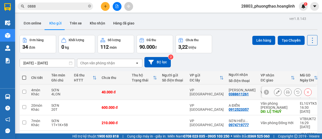
click at [276, 91] on icon at bounding box center [278, 92] width 4 height 4
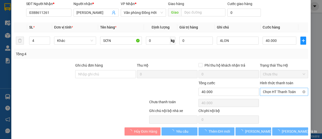
scroll to position [75, 0]
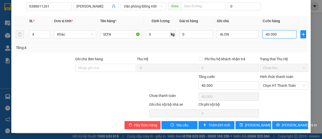
drag, startPoint x: 270, startPoint y: 34, endPoint x: 276, endPoint y: 21, distance: 13.8
click at [270, 33] on input "40.000" at bounding box center [280, 34] width 34 height 8
click at [299, 6] on div "SĐT Người Nhận * 0388611261 Người nhận * VINH QUANG VP Nhận * Văn phòng Đồng Hớ…" at bounding box center [167, 4] width 284 height 18
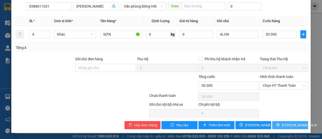
click at [287, 125] on span "[PERSON_NAME] và In" at bounding box center [299, 125] width 35 height 6
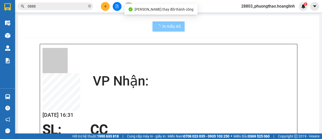
click at [171, 25] on span "In mẫu A5" at bounding box center [172, 26] width 18 height 6
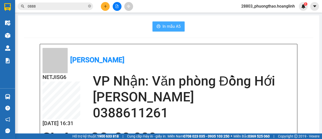
click at [163, 23] on span "In mẫu A5" at bounding box center [172, 26] width 18 height 6
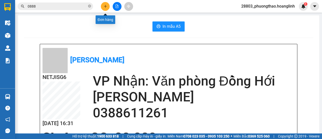
click at [106, 6] on icon "plus" at bounding box center [106, 7] width 4 height 4
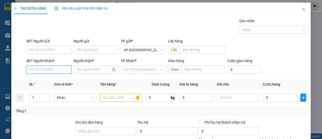
click at [47, 70] on input "SĐT Người Nhận *" at bounding box center [48, 69] width 45 height 8
click at [55, 79] on div "0914699544 - A VĂN" at bounding box center [48, 80] width 39 height 6
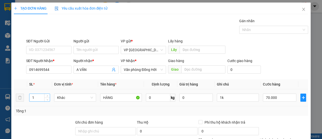
click at [47, 93] on div "1" at bounding box center [39, 97] width 21 height 8
click at [47, 95] on icon "up" at bounding box center [48, 96] width 2 height 2
click at [217, 96] on input "1k" at bounding box center [238, 97] width 42 height 8
click at [269, 96] on input "70.000" at bounding box center [279, 97] width 33 height 8
click at [278, 60] on div "SĐT Người Nhận * 0914699544 Người nhận * A VĂN VP Nhận * Văn phòng Đồng Hới Gia…" at bounding box center [167, 67] width 284 height 18
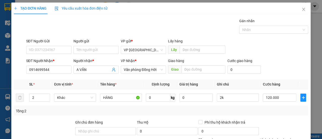
scroll to position [62, 0]
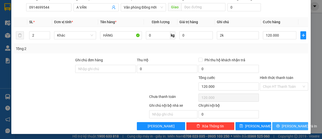
click at [285, 123] on span "[PERSON_NAME] và In" at bounding box center [299, 126] width 35 height 6
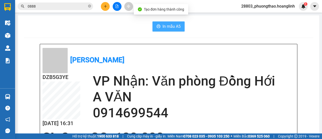
click at [165, 24] on span "In mẫu A5" at bounding box center [172, 26] width 18 height 6
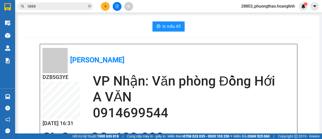
click at [106, 7] on icon "plus" at bounding box center [106, 7] width 4 height 4
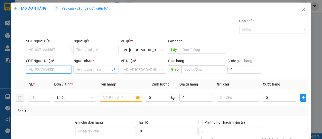
click at [45, 69] on input "SĐT Người Nhận *" at bounding box center [48, 69] width 45 height 8
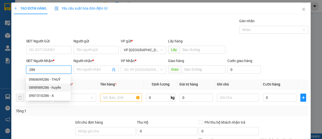
click at [51, 88] on div "0898989286 - huyền" at bounding box center [48, 88] width 39 height 6
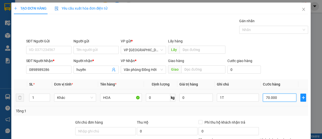
click at [290, 94] on input "70.000" at bounding box center [279, 97] width 33 height 8
click at [274, 63] on div "SĐT Người Nhận * 0898989286 Người nhận * huyền VP Nhận * Văn phòng Đồng Hới Gia…" at bounding box center [167, 67] width 284 height 18
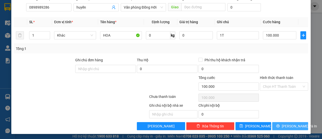
click at [288, 124] on span "[PERSON_NAME] và In" at bounding box center [299, 126] width 35 height 6
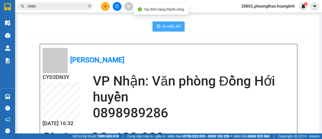
click at [169, 29] on span "In mẫu A5" at bounding box center [172, 26] width 18 height 6
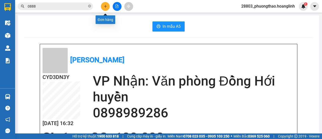
click at [107, 4] on button at bounding box center [105, 6] width 9 height 9
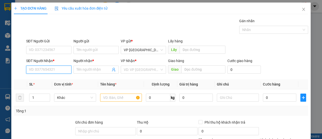
click at [61, 71] on input "SĐT Người Nhận *" at bounding box center [48, 69] width 45 height 8
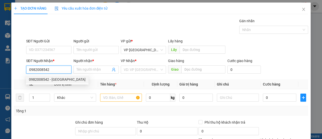
click at [54, 78] on div "0982008542 - [GEOGRAPHIC_DATA]" at bounding box center [57, 80] width 57 height 6
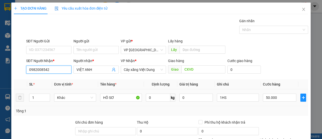
scroll to position [62, 0]
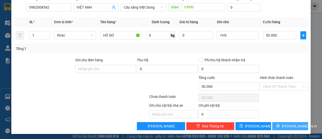
click at [288, 126] on span "[PERSON_NAME] và In" at bounding box center [299, 126] width 35 height 6
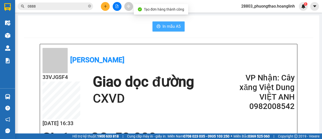
click at [175, 26] on span "In mẫu A5" at bounding box center [172, 26] width 18 height 6
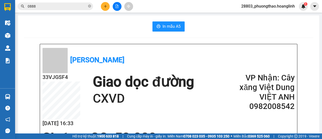
click at [106, 5] on icon "plus" at bounding box center [106, 7] width 4 height 4
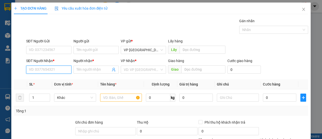
click at [59, 69] on input "SĐT Người Nhận *" at bounding box center [48, 69] width 45 height 8
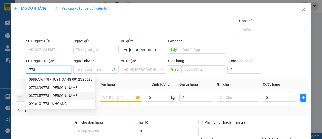
click at [64, 95] on div "0377357778 - [PERSON_NAME]" at bounding box center [60, 96] width 63 height 6
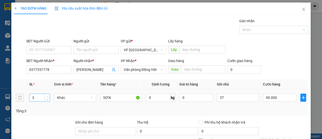
click at [49, 94] on span "Increase Value" at bounding box center [47, 96] width 6 height 5
click at [217, 96] on input "3T" at bounding box center [238, 97] width 42 height 8
click at [276, 97] on input "90.000" at bounding box center [279, 97] width 33 height 8
click at [276, 57] on form "SĐT Người Gửi VD: 0371234567 Người gửi Tên người gửi VP gửi * VP [GEOGRAPHIC_DA…" at bounding box center [161, 56] width 295 height 37
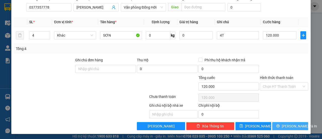
click at [292, 125] on span "[PERSON_NAME] và In" at bounding box center [299, 126] width 35 height 6
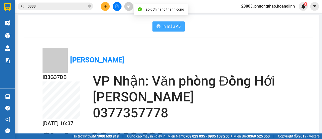
click at [167, 27] on span "In mẫu A5" at bounding box center [172, 26] width 18 height 6
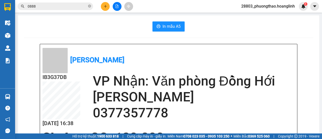
click at [105, 5] on icon "plus" at bounding box center [106, 7] width 4 height 4
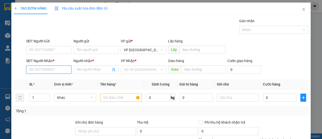
click at [66, 70] on input "SĐT Người Nhận *" at bounding box center [48, 69] width 45 height 8
click at [65, 81] on div "0916764706 - TRUNG KIÊN" at bounding box center [50, 80] width 43 height 6
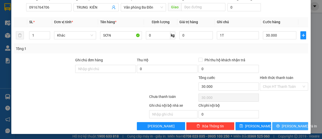
drag, startPoint x: 284, startPoint y: 124, endPoint x: 281, endPoint y: 115, distance: 10.4
click at [284, 124] on span "[PERSON_NAME] và In" at bounding box center [299, 126] width 35 height 6
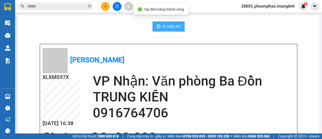
click at [172, 27] on span "In mẫu A5" at bounding box center [172, 26] width 18 height 6
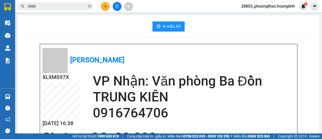
click at [104, 6] on icon "plus" at bounding box center [106, 7] width 4 height 4
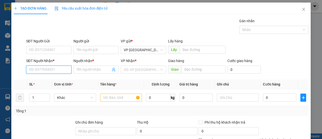
click at [59, 68] on input "SĐT Người Nhận *" at bounding box center [48, 69] width 45 height 8
click at [54, 80] on div "0913326099 - A PHÁP" at bounding box center [48, 80] width 39 height 6
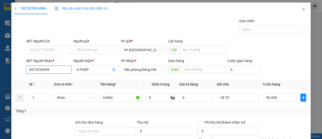
scroll to position [62, 0]
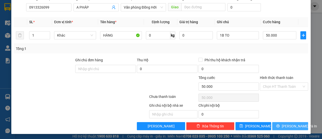
click at [287, 127] on span "[PERSON_NAME] và In" at bounding box center [299, 126] width 35 height 6
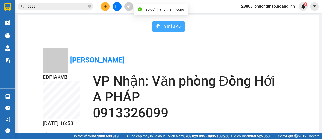
click at [177, 24] on span "In mẫu A5" at bounding box center [172, 26] width 18 height 6
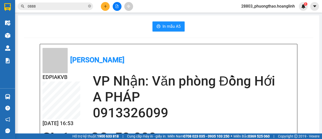
click at [109, 6] on button at bounding box center [105, 6] width 9 height 9
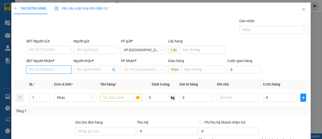
click at [58, 69] on input "SĐT Người Nhận *" at bounding box center [48, 69] width 45 height 8
click at [44, 71] on input "SĐT Người Nhận *" at bounding box center [48, 69] width 45 height 8
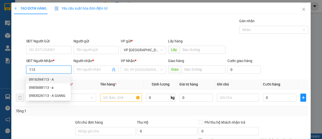
click at [48, 78] on div "0916394113 - A" at bounding box center [48, 80] width 39 height 6
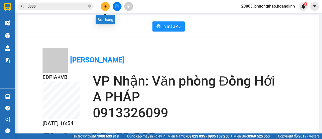
click at [104, 7] on icon "plus" at bounding box center [106, 7] width 4 height 4
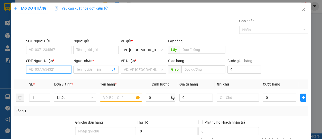
click at [64, 68] on input "SĐT Người Nhận *" at bounding box center [48, 69] width 45 height 8
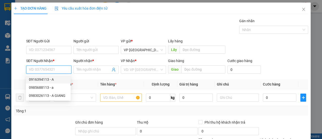
click at [60, 80] on div "0916394113 - A" at bounding box center [48, 80] width 39 height 6
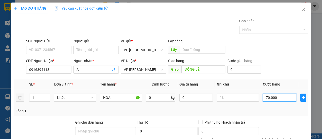
click at [280, 96] on input "70.000" at bounding box center [279, 97] width 33 height 8
click at [280, 66] on div "SĐT Người Nhận * 0916394113 Người nhận * A VP Nhận * VP [PERSON_NAME] hàng Giao…" at bounding box center [167, 67] width 284 height 18
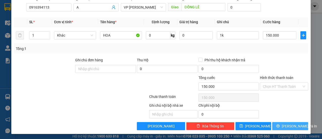
click at [286, 125] on span "[PERSON_NAME] và In" at bounding box center [299, 126] width 35 height 6
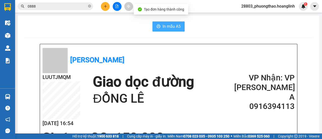
click at [174, 28] on span "In mẫu A5" at bounding box center [172, 26] width 18 height 6
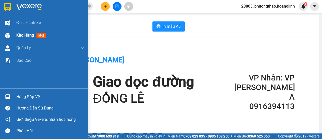
click at [10, 34] on img at bounding box center [7, 35] width 5 height 5
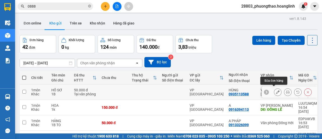
click at [274, 90] on button at bounding box center [277, 92] width 7 height 9
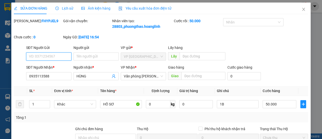
scroll to position [75, 0]
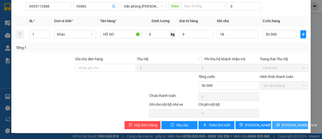
click at [284, 128] on button "[PERSON_NAME] và In" at bounding box center [290, 125] width 36 height 8
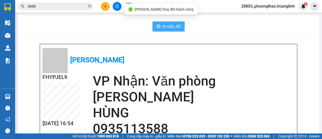
click at [166, 27] on span "In mẫu A5" at bounding box center [172, 26] width 18 height 6
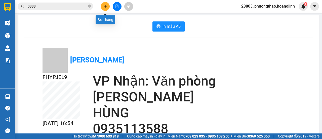
click at [106, 5] on icon "plus" at bounding box center [106, 7] width 4 height 4
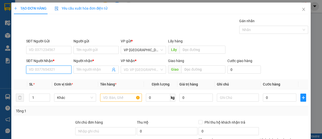
click at [43, 69] on input "SĐT Người Nhận *" at bounding box center [48, 69] width 45 height 8
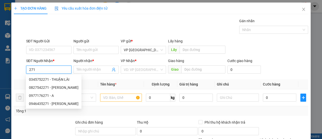
click at [44, 80] on div "0345752271 - THUẬN LÀI" at bounding box center [54, 80] width 50 height 6
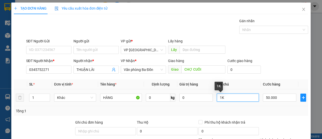
click at [242, 96] on input "1K" at bounding box center [238, 97] width 42 height 8
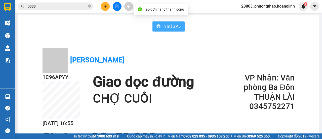
drag, startPoint x: 167, startPoint y: 25, endPoint x: 198, endPoint y: 31, distance: 31.3
click at [167, 26] on span "In mẫu A5" at bounding box center [172, 26] width 18 height 6
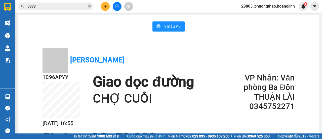
click at [106, 5] on icon "plus" at bounding box center [106, 7] width 4 height 4
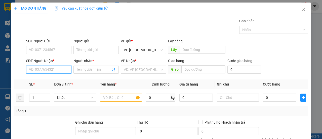
click at [38, 70] on input "SĐT Người Nhận *" at bounding box center [48, 69] width 45 height 8
click at [55, 81] on div "0915757734 - PHÚC" at bounding box center [48, 80] width 39 height 6
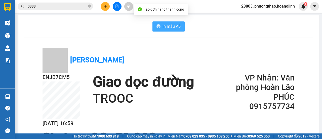
click at [178, 26] on span "In mẫu A5" at bounding box center [172, 26] width 18 height 6
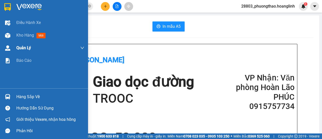
drag, startPoint x: 19, startPoint y: 36, endPoint x: 80, endPoint y: 44, distance: 61.0
click at [20, 36] on span "Kho hàng" at bounding box center [25, 35] width 18 height 5
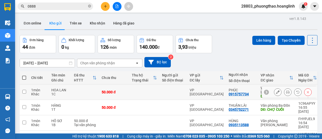
click at [276, 90] on icon at bounding box center [278, 92] width 4 height 4
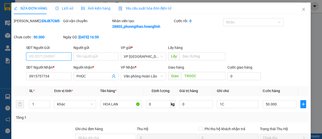
drag, startPoint x: 277, startPoint y: 87, endPoint x: 278, endPoint y: 90, distance: 3.4
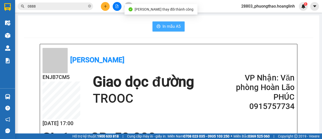
drag, startPoint x: 162, startPoint y: 28, endPoint x: 166, endPoint y: 29, distance: 4.9
click at [163, 28] on span "In mẫu A5" at bounding box center [172, 26] width 18 height 6
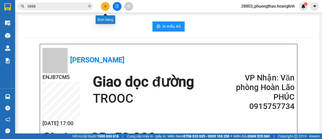
click at [105, 7] on icon "plus" at bounding box center [106, 7] width 4 height 4
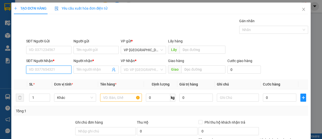
click at [58, 67] on input "SĐT Người Nhận *" at bounding box center [48, 69] width 45 height 8
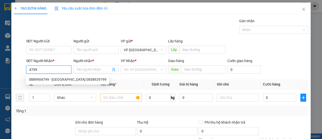
click at [46, 79] on div "0889904799 - [GEOGRAPHIC_DATA] 0858929799" at bounding box center [68, 80] width 78 height 6
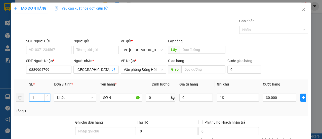
click at [17, 99] on tr "1 Khác SƠN 0 kg 0 1K 30.000" at bounding box center [161, 97] width 295 height 17
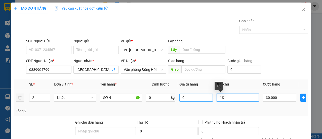
drag, startPoint x: 217, startPoint y: 98, endPoint x: 203, endPoint y: 100, distance: 15.1
click at [203, 100] on tr "2 Khác SƠN 0 kg 0 1K 30.000" at bounding box center [161, 97] width 295 height 17
click at [232, 100] on input "1K" at bounding box center [238, 97] width 42 height 8
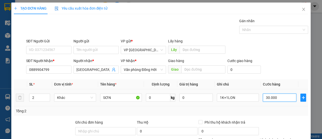
click at [282, 99] on input "30.000" at bounding box center [279, 97] width 33 height 8
click at [277, 105] on td "50.000" at bounding box center [280, 97] width 38 height 17
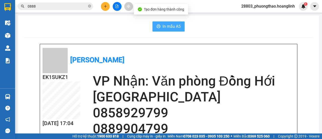
drag, startPoint x: 165, startPoint y: 29, endPoint x: 167, endPoint y: 26, distance: 3.6
click at [165, 28] on span "In mẫu A5" at bounding box center [172, 26] width 18 height 6
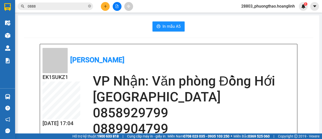
click at [89, 6] on icon "close-circle" at bounding box center [89, 6] width 3 height 3
click at [108, 5] on button at bounding box center [105, 6] width 9 height 9
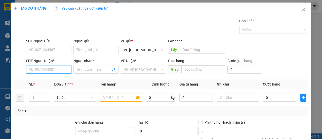
click at [39, 70] on input "SĐT Người Nhận *" at bounding box center [48, 69] width 45 height 8
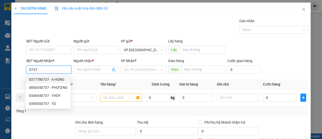
click at [43, 79] on div "0377780737 - A HÙNG" at bounding box center [48, 80] width 39 height 6
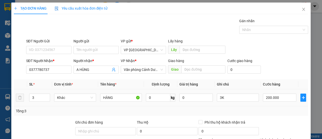
drag, startPoint x: 36, startPoint y: 93, endPoint x: 19, endPoint y: 105, distance: 20.8
click at [19, 104] on tr "3 Khác HÀNG 0 kg 0 3K 200.000" at bounding box center [161, 97] width 295 height 17
click at [36, 95] on div "3" at bounding box center [39, 97] width 21 height 8
click at [23, 97] on tr "3 Khác HÀNG 0 kg 0 3K 200.000" at bounding box center [161, 97] width 295 height 17
drag, startPoint x: 219, startPoint y: 97, endPoint x: 211, endPoint y: 106, distance: 12.0
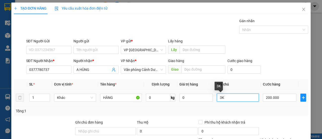
click at [215, 103] on td "3K" at bounding box center [238, 97] width 46 height 17
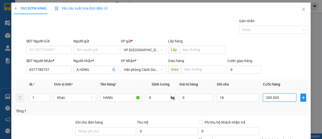
click at [277, 97] on input "200.000" at bounding box center [279, 97] width 33 height 8
click at [279, 106] on div "Tổng: 1" at bounding box center [161, 111] width 295 height 10
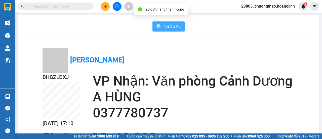
click at [170, 29] on span "In mẫu A5" at bounding box center [172, 26] width 18 height 6
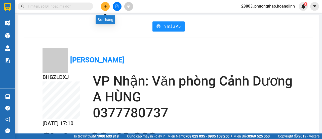
click at [107, 6] on button at bounding box center [105, 6] width 9 height 9
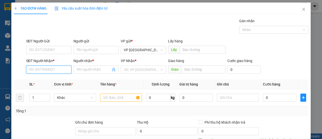
click at [38, 67] on input "SĐT Người Nhận *" at bounding box center [48, 69] width 45 height 8
click at [47, 80] on div "0931771908 - A VINH" at bounding box center [48, 80] width 39 height 6
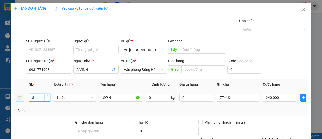
drag, startPoint x: 38, startPoint y: 99, endPoint x: 15, endPoint y: 103, distance: 23.6
click at [18, 103] on tr "8 Khác SƠN 0 kg 0 7T+1K 240.000" at bounding box center [161, 97] width 295 height 17
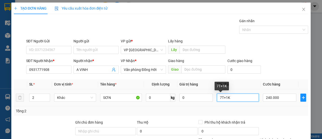
drag, startPoint x: 229, startPoint y: 100, endPoint x: 198, endPoint y: 104, distance: 30.7
click at [202, 104] on tr "2 Khác SƠN 0 kg 0 7T+1K 240.000" at bounding box center [161, 97] width 295 height 17
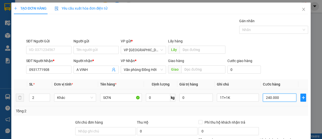
click at [282, 96] on input "240.000" at bounding box center [279, 97] width 33 height 8
click at [272, 108] on div "Tổng: 2" at bounding box center [161, 111] width 290 height 6
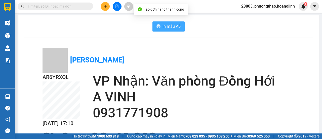
click at [169, 25] on span "In mẫu A5" at bounding box center [172, 26] width 18 height 6
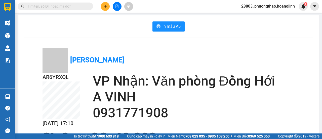
click at [105, 5] on icon "plus" at bounding box center [106, 7] width 4 height 4
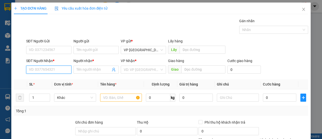
click at [45, 70] on input "SĐT Người Nhận *" at bounding box center [48, 69] width 45 height 8
drag, startPoint x: 38, startPoint y: 69, endPoint x: 9, endPoint y: 74, distance: 29.0
click at [15, 72] on div "SĐT Người Nhận * 8586 8586 Người nhận * Tên người nhận VP Nhận * VD: VP [GEOGRA…" at bounding box center [161, 67] width 296 height 18
click at [47, 81] on div "0942575856 - [GEOGRAPHIC_DATA]" at bounding box center [57, 80] width 57 height 6
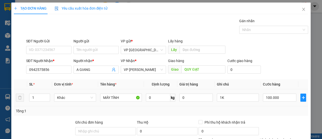
drag, startPoint x: 32, startPoint y: 97, endPoint x: 0, endPoint y: 104, distance: 33.0
click at [4, 103] on div "TẠO ĐƠN HÀNG Yêu cầu xuất hóa đơn điện tử Transit Pickup Surcharge Ids Transit …" at bounding box center [161, 69] width 322 height 139
click at [287, 99] on input "100.000" at bounding box center [279, 97] width 33 height 8
click at [294, 111] on div "Tổng: 1" at bounding box center [161, 111] width 290 height 6
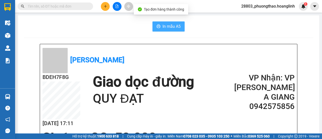
drag, startPoint x: 165, startPoint y: 28, endPoint x: 175, endPoint y: 29, distance: 9.9
click at [165, 28] on span "In mẫu A5" at bounding box center [172, 26] width 18 height 6
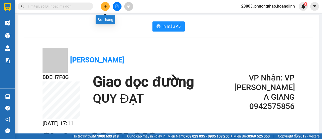
click at [108, 6] on button at bounding box center [105, 6] width 9 height 9
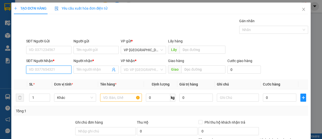
click at [61, 68] on input "SĐT Người Nhận *" at bounding box center [48, 69] width 45 height 8
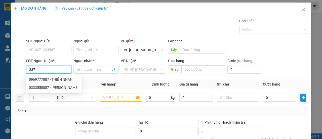
drag, startPoint x: 36, startPoint y: 69, endPoint x: 9, endPoint y: 75, distance: 27.8
click at [14, 75] on div "Transit Pickup Surcharge Ids Transit Deliver Surcharge Ids Transit Deliver Surc…" at bounding box center [161, 105] width 295 height 174
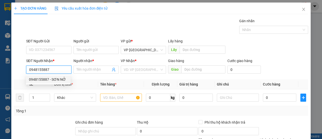
click at [48, 80] on div "0948155887 - SƠN NỞ" at bounding box center [48, 80] width 39 height 6
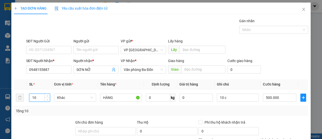
drag, startPoint x: 39, startPoint y: 97, endPoint x: 4, endPoint y: 100, distance: 35.4
click at [9, 100] on div "TẠO ĐƠN HÀNG Yêu cầu xuất hóa đơn điện tử Transit Pickup Surcharge Ids Transit …" at bounding box center [161, 69] width 322 height 139
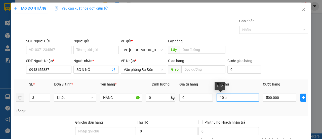
drag, startPoint x: 225, startPoint y: 98, endPoint x: 185, endPoint y: 104, distance: 39.8
click at [198, 99] on tr "3 Khác HÀNG 0 kg 0 10 c 500.000" at bounding box center [161, 97] width 295 height 17
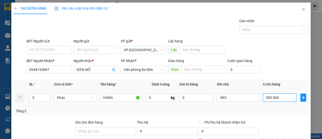
click at [282, 99] on input "500.000" at bounding box center [279, 97] width 33 height 8
click at [230, 98] on input "3BO" at bounding box center [238, 97] width 42 height 8
click at [278, 96] on input "500.000" at bounding box center [279, 97] width 33 height 8
click at [274, 107] on div "Tổng: 3" at bounding box center [161, 111] width 295 height 10
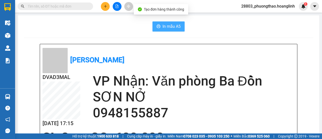
click at [168, 26] on span "In mẫu A5" at bounding box center [172, 26] width 18 height 6
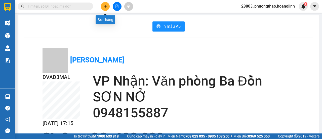
click at [105, 7] on icon "plus" at bounding box center [105, 6] width 0 height 3
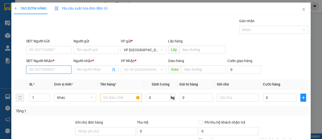
click at [53, 70] on input "SĐT Người Nhận *" at bounding box center [48, 69] width 45 height 8
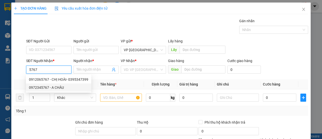
click at [48, 88] on div "0972345767 - A CHÂU" at bounding box center [58, 88] width 59 height 6
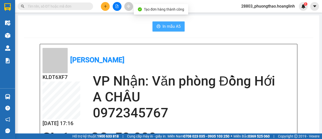
drag, startPoint x: 168, startPoint y: 25, endPoint x: 192, endPoint y: 28, distance: 24.1
click at [168, 24] on span "In mẫu A5" at bounding box center [172, 26] width 18 height 6
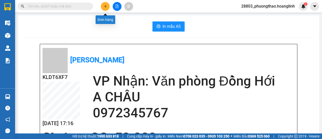
click at [105, 9] on button at bounding box center [105, 6] width 9 height 9
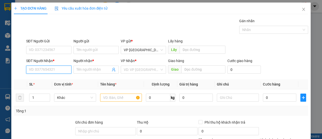
click at [44, 68] on input "SĐT Người Nhận *" at bounding box center [48, 69] width 45 height 8
drag, startPoint x: 42, startPoint y: 70, endPoint x: 17, endPoint y: 74, distance: 25.7
click at [17, 74] on div "SĐT Người Nhận * 4999 4999 Người nhận * Tên người nhận VP Nhận * VD: VP [GEOGRA…" at bounding box center [161, 67] width 296 height 18
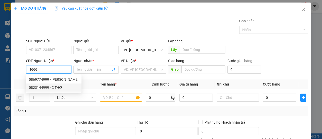
click at [43, 88] on div "0823144999 - C THƠ" at bounding box center [54, 88] width 50 height 6
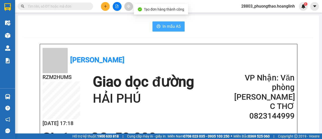
drag, startPoint x: 164, startPoint y: 22, endPoint x: 173, endPoint y: 28, distance: 11.0
click at [165, 23] on button "In mẫu A5" at bounding box center [169, 26] width 32 height 10
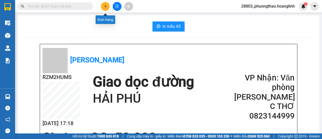
click at [104, 9] on button at bounding box center [105, 6] width 9 height 9
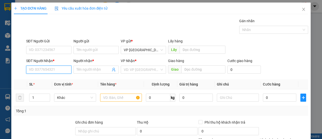
click at [49, 68] on input "SĐT Người Nhận *" at bounding box center [48, 69] width 45 height 8
click at [57, 81] on div "0941270555 - A HẢI" at bounding box center [48, 80] width 39 height 6
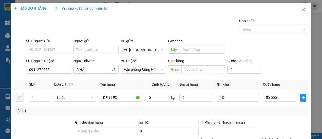
drag, startPoint x: 293, startPoint y: 123, endPoint x: 291, endPoint y: 127, distance: 4.5
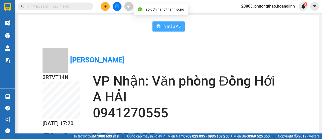
click at [166, 25] on span "In mẫu A5" at bounding box center [172, 26] width 18 height 6
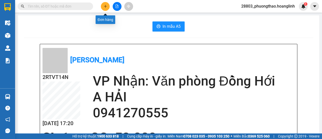
click at [104, 6] on icon "plus" at bounding box center [106, 7] width 4 height 4
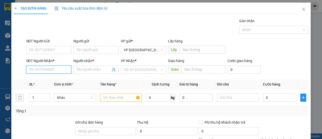
click at [40, 72] on input "SĐT Người Nhận *" at bounding box center [48, 69] width 45 height 8
click at [42, 68] on input "SĐT Người Nhận *" at bounding box center [48, 69] width 45 height 8
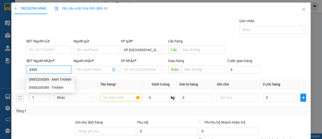
click at [51, 79] on div "0985204589 - ANH THÀNH" at bounding box center [50, 80] width 43 height 6
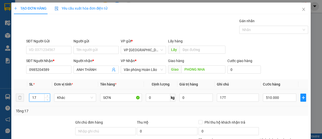
drag, startPoint x: 37, startPoint y: 97, endPoint x: 0, endPoint y: 103, distance: 37.1
click at [0, 106] on div "TẠO ĐƠN HÀNG Yêu cầu xuất hóa đơn điện tử Transit Pickup Surcharge Ids Transit …" at bounding box center [161, 69] width 322 height 139
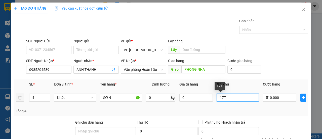
click at [223, 95] on input "17T" at bounding box center [238, 97] width 42 height 8
drag, startPoint x: 221, startPoint y: 97, endPoint x: 207, endPoint y: 101, distance: 14.2
click at [208, 101] on tr "4 Khác SƠN 0 kg 0 17T 510.000" at bounding box center [161, 97] width 295 height 17
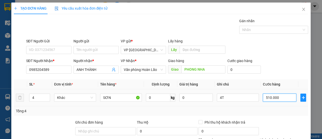
click at [281, 96] on input "510.000" at bounding box center [279, 97] width 33 height 8
click at [278, 108] on div "Tổng: 4" at bounding box center [161, 111] width 290 height 6
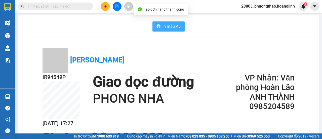
click at [173, 26] on span "In mẫu A5" at bounding box center [172, 26] width 18 height 6
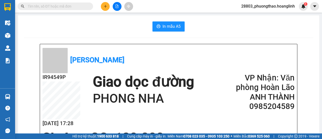
click at [106, 9] on button at bounding box center [105, 6] width 9 height 9
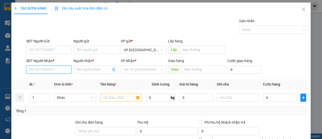
click at [61, 70] on input "SĐT Người Nhận *" at bounding box center [48, 69] width 45 height 8
click at [59, 79] on div "0981175067 - [PERSON_NAME]" at bounding box center [54, 80] width 50 height 6
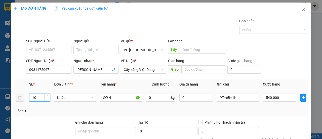
drag, startPoint x: 37, startPoint y: 96, endPoint x: 8, endPoint y: 111, distance: 32.2
click at [14, 106] on div "SL * Đơn vị tính * Tên hàng * Định lượng Giá trị hàng Ghi chú Cước hàng 10 Khác…" at bounding box center [161, 97] width 295 height 36
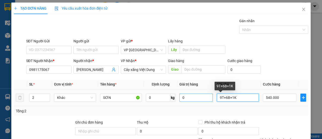
drag, startPoint x: 209, startPoint y: 96, endPoint x: 179, endPoint y: 98, distance: 30.0
click at [179, 98] on tr "2 Khác SƠN 0 kg 0 9T+6B+1K 540.000" at bounding box center [161, 97] width 295 height 17
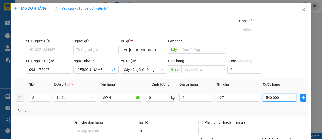
click at [277, 98] on input "540.000" at bounding box center [279, 97] width 33 height 8
drag, startPoint x: 275, startPoint y: 111, endPoint x: 279, endPoint y: 109, distance: 4.3
click at [275, 112] on div "Tổng: 2" at bounding box center [161, 111] width 290 height 6
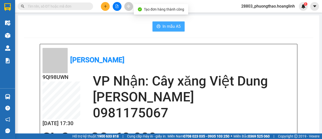
click at [170, 29] on span "In mẫu A5" at bounding box center [172, 26] width 18 height 6
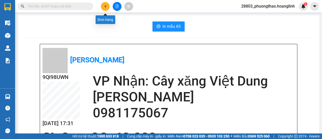
click at [104, 8] on icon "plus" at bounding box center [106, 7] width 4 height 4
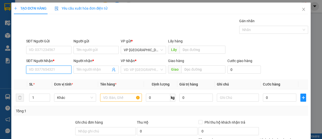
click at [54, 69] on input "SĐT Người Nhận *" at bounding box center [48, 69] width 45 height 8
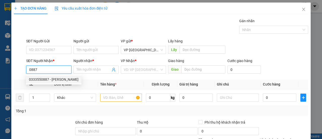
click at [51, 80] on div "0333550887 - [PERSON_NAME]" at bounding box center [54, 80] width 50 height 6
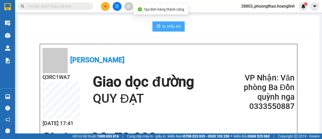
drag, startPoint x: 160, startPoint y: 28, endPoint x: 179, endPoint y: 34, distance: 20.6
click at [161, 28] on button "In mẫu A5" at bounding box center [169, 26] width 32 height 10
